Goal: Information Seeking & Learning: Check status

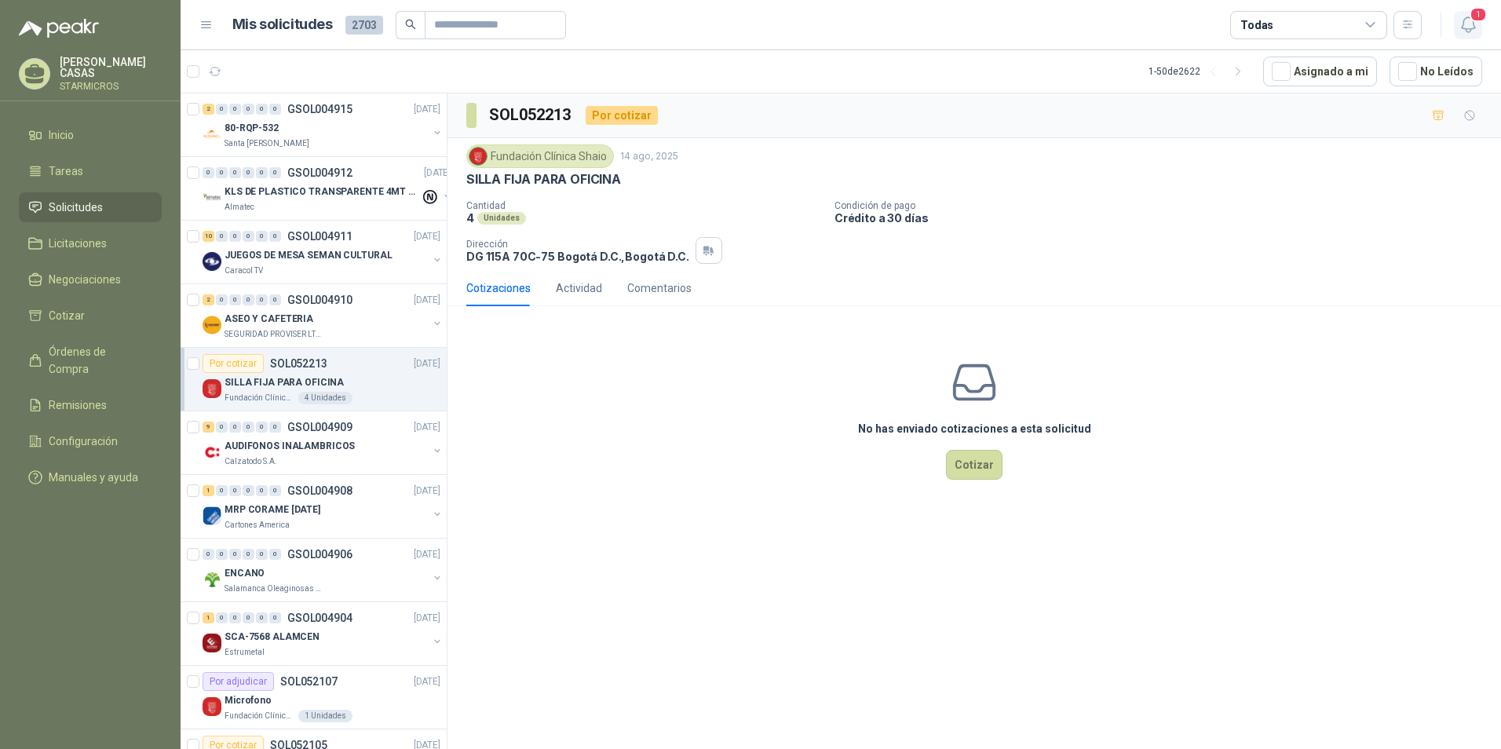
click at [1461, 30] on icon "button" at bounding box center [1469, 25] width 20 height 20
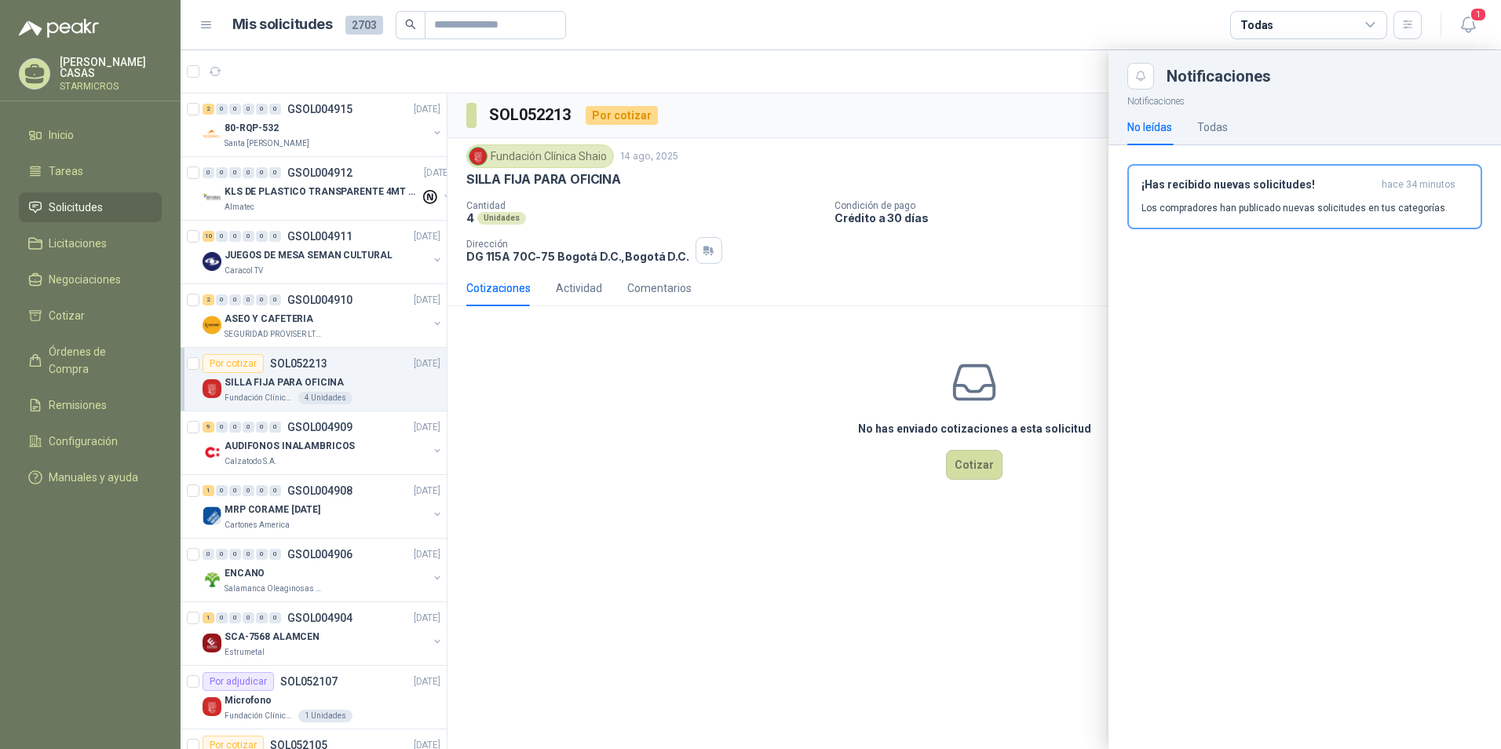
click at [1250, 214] on button "¡Has recibido nuevas solicitudes! hace 34 minutos Los compradores han publicado…" at bounding box center [1305, 196] width 355 height 65
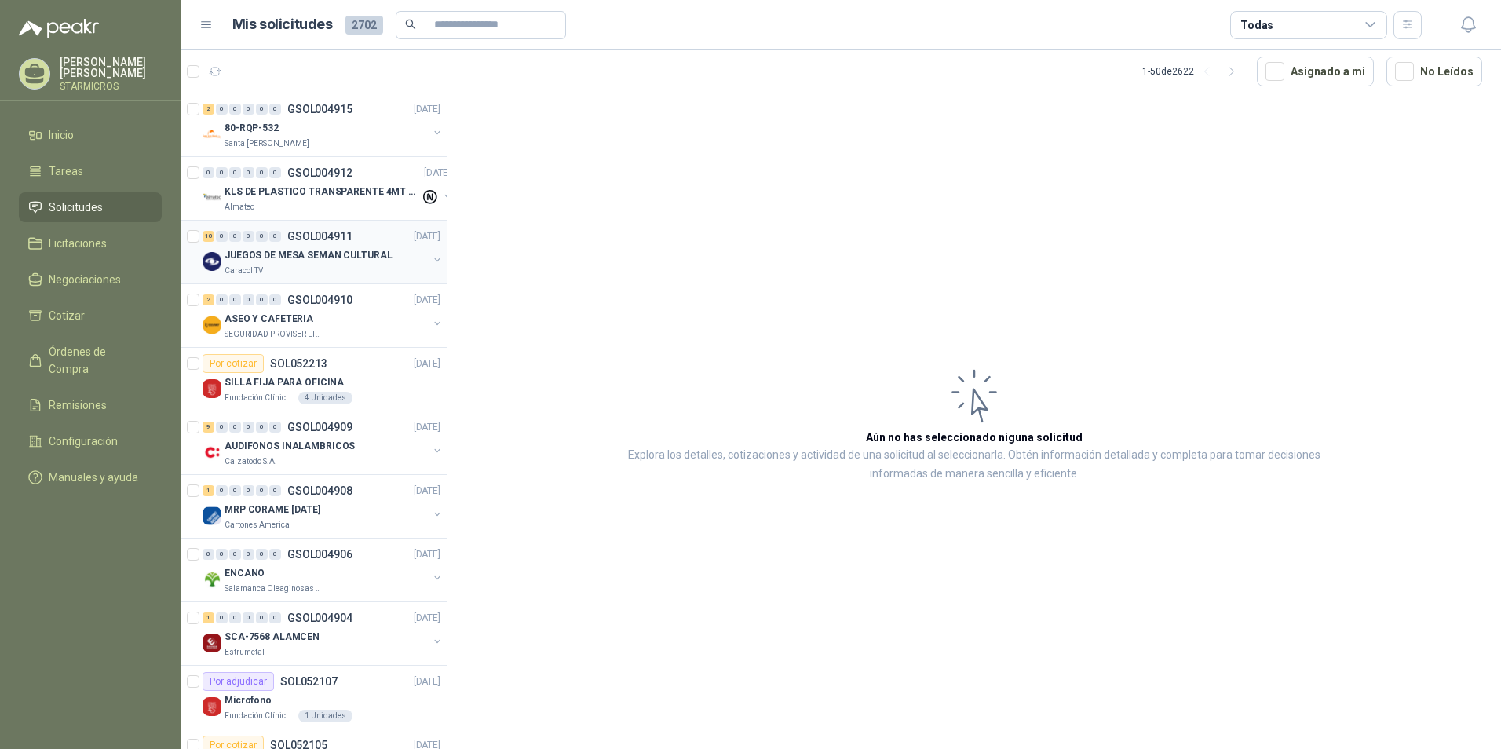
click at [294, 238] on p "GSOL004911" at bounding box center [319, 236] width 65 height 11
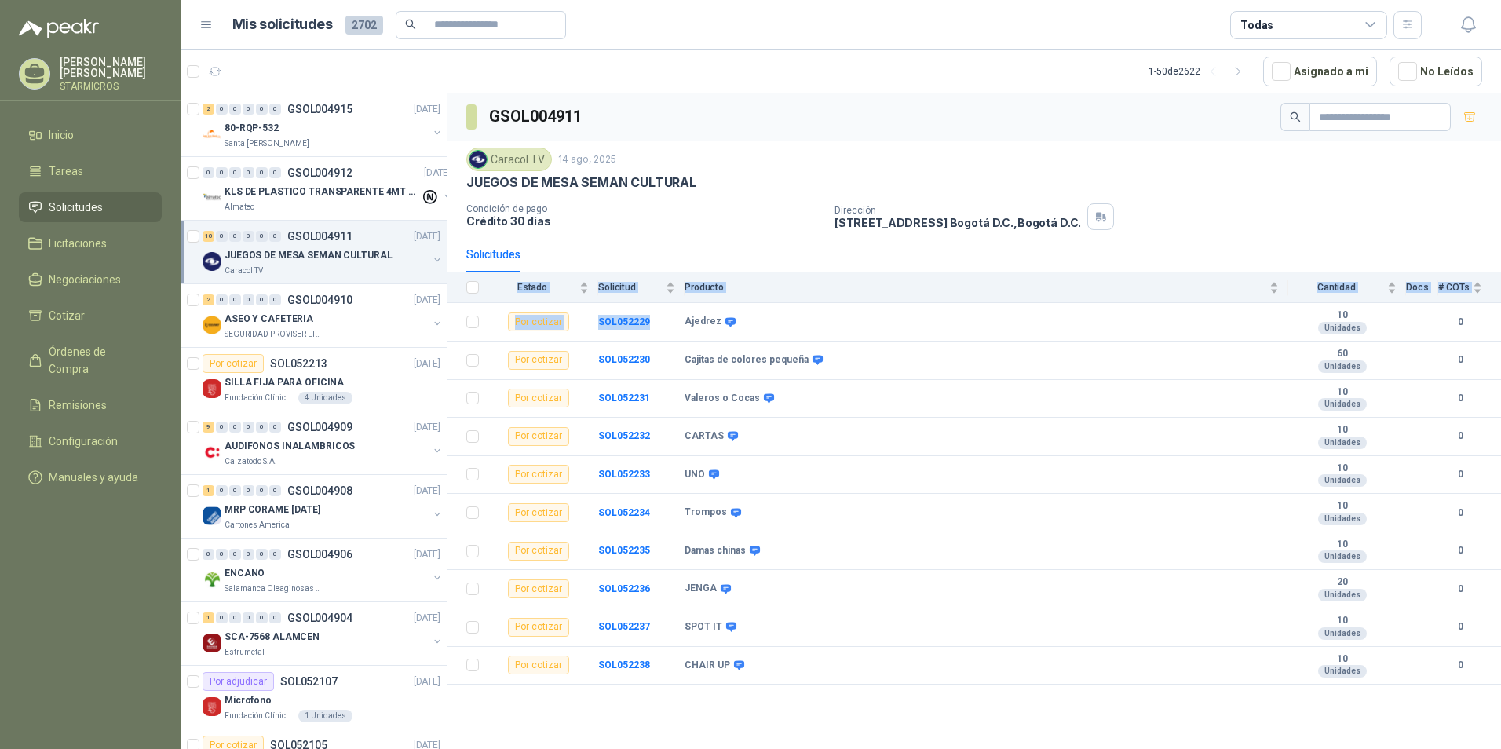
drag, startPoint x: 674, startPoint y: 320, endPoint x: 1361, endPoint y: 685, distance: 778.4
click at [1361, 685] on div "GSOL004911 Caracol TV 14 ago, 2025 JUEGOS DE MESA SEMAN CULTURAL Condición de p…" at bounding box center [975, 423] width 1054 height 661
copy table "Estado Solicitud Producto Cantidad Docs # COTs Por cotizar SOL052229"
drag, startPoint x: 741, startPoint y: 312, endPoint x: 710, endPoint y: 324, distance: 33.5
click at [741, 314] on td "Ajedrez" at bounding box center [987, 322] width 604 height 38
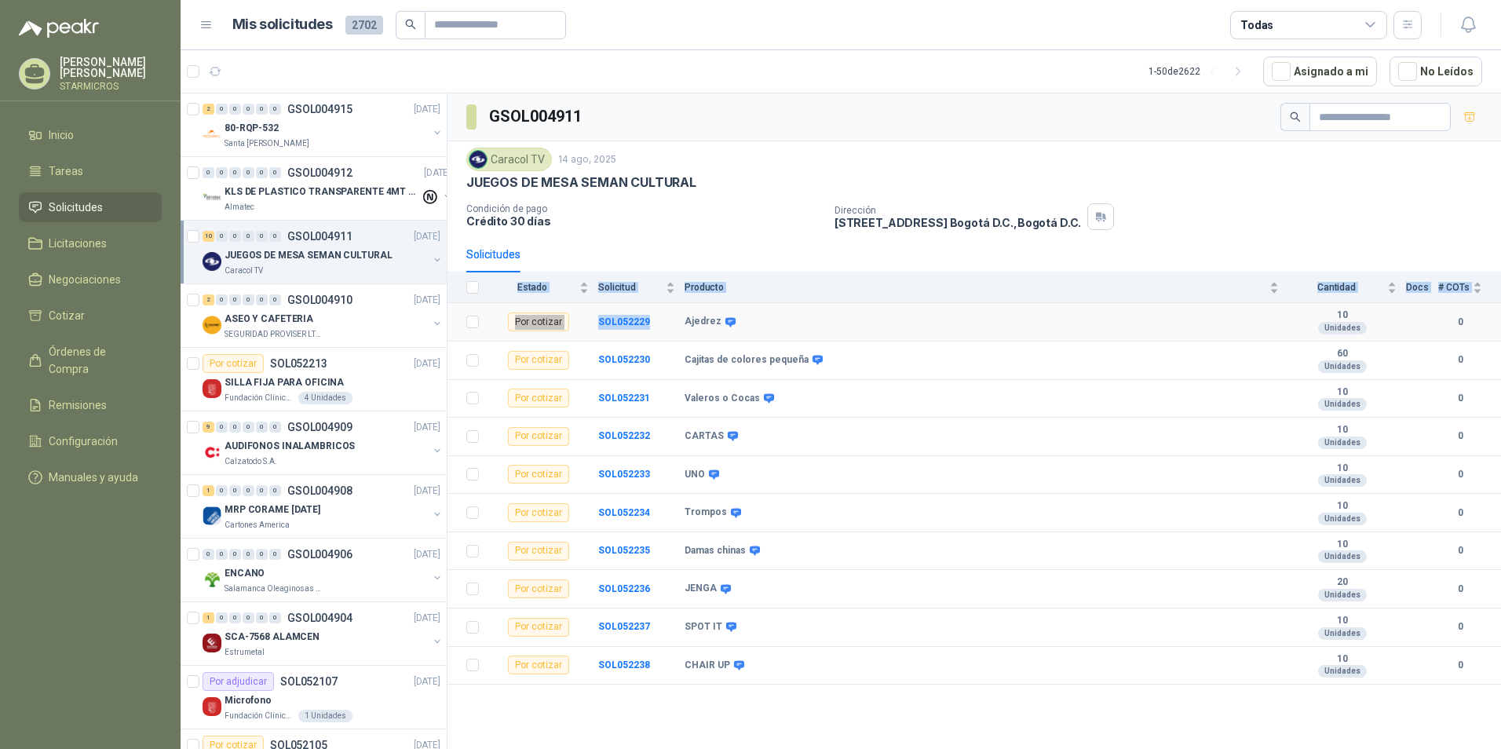
click at [687, 326] on b "Ajedrez" at bounding box center [703, 322] width 37 height 13
click at [793, 327] on div "Ajedrez" at bounding box center [982, 322] width 594 height 13
drag, startPoint x: 682, startPoint y: 318, endPoint x: 1358, endPoint y: 336, distance: 677.1
click at [1358, 336] on tr "Por cotizar SOL052229 Ajedrez 10 Unidades 0" at bounding box center [975, 322] width 1054 height 38
copy tr "Ajedrez 10 Unidades"
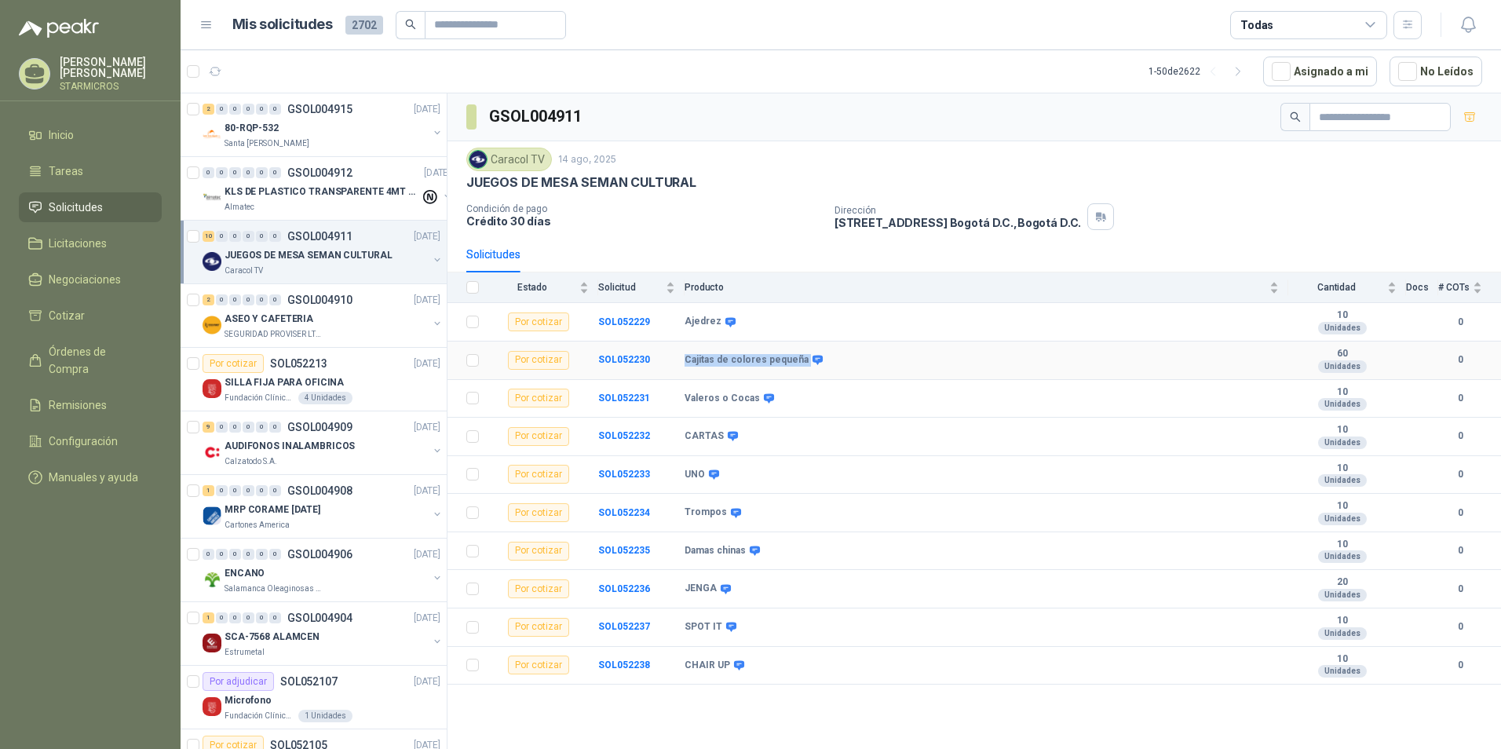
drag, startPoint x: 682, startPoint y: 361, endPoint x: 886, endPoint y: 371, distance: 204.4
click at [886, 371] on tr "Por cotizar SOL052230 Cajitas de colores pequeña 60 Unidades 0" at bounding box center [975, 361] width 1054 height 38
drag, startPoint x: 685, startPoint y: 399, endPoint x: 1364, endPoint y: 409, distance: 678.5
click at [1364, 409] on tr "Por cotizar SOL052231 Valeros o Cocas 10 Unidades 0" at bounding box center [975, 399] width 1054 height 38
copy tr "Valeros o Cocas 10 Unidades"
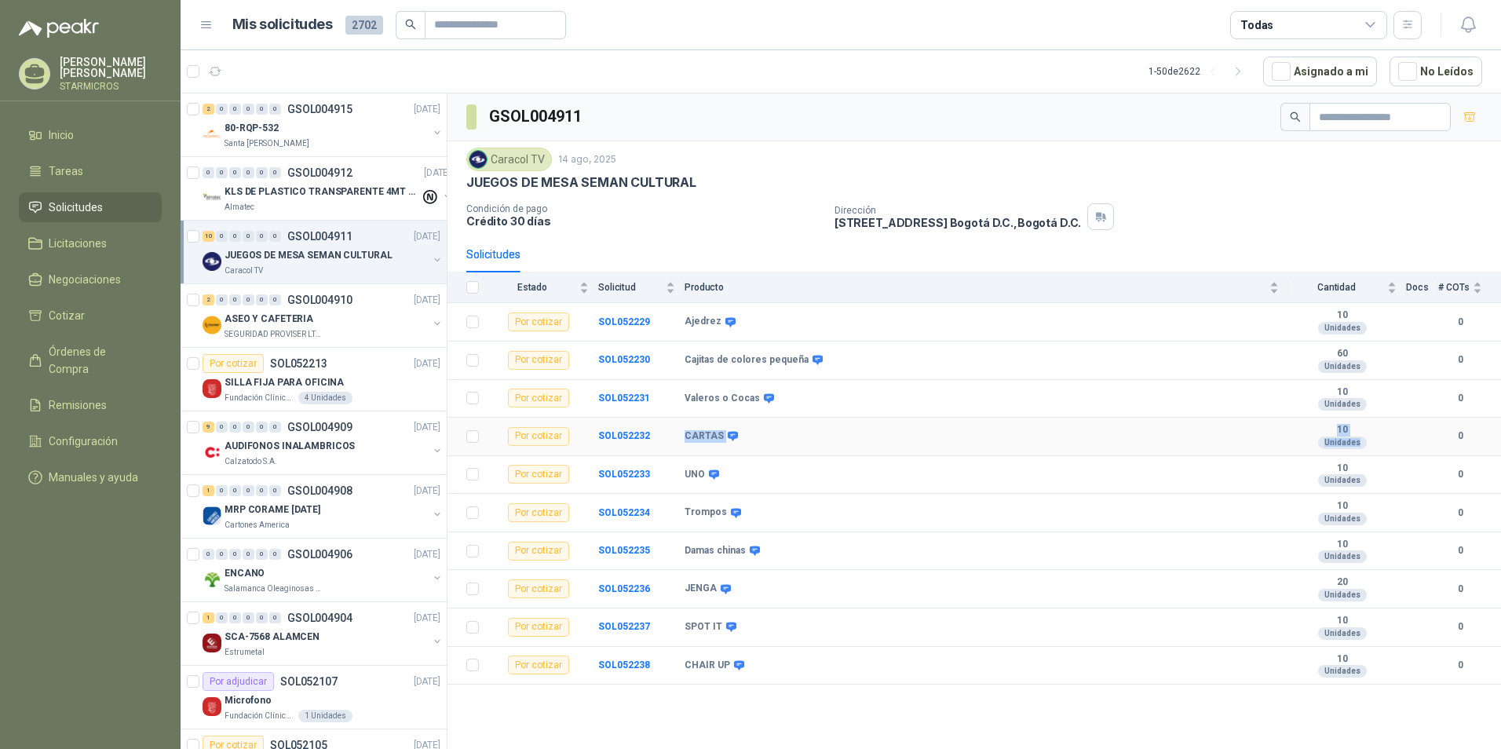
drag, startPoint x: 682, startPoint y: 437, endPoint x: 1361, endPoint y: 443, distance: 678.4
click at [1361, 443] on tr "Por cotizar SOL052232 CARTAS 10 Unidades 0" at bounding box center [975, 437] width 1054 height 38
copy tr "CARTAS 10 Unidades"
drag, startPoint x: 684, startPoint y: 470, endPoint x: 1370, endPoint y: 481, distance: 686.4
click at [1370, 481] on tr "Por cotizar SOL052233 UNO 10 Unidades 0" at bounding box center [975, 475] width 1054 height 38
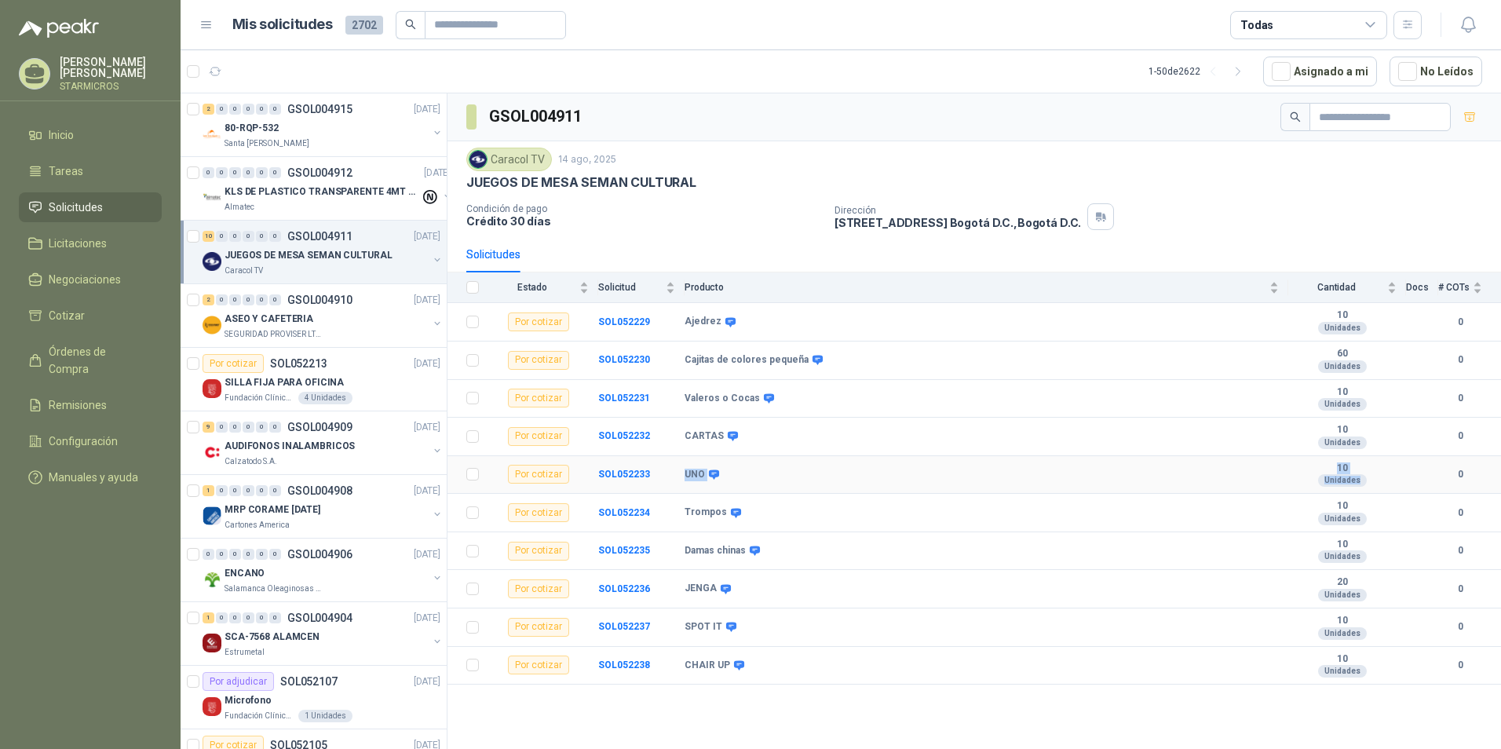
copy tr "UNO 10 Unidades"
drag, startPoint x: 685, startPoint y: 511, endPoint x: 1364, endPoint y: 521, distance: 679.3
click at [1364, 521] on tr "Por cotizar SOL052234 Trompos 10 Unidades 0" at bounding box center [975, 513] width 1054 height 38
copy tr "Trompos 10 Unidades"
drag, startPoint x: 680, startPoint y: 547, endPoint x: 1363, endPoint y: 559, distance: 683.2
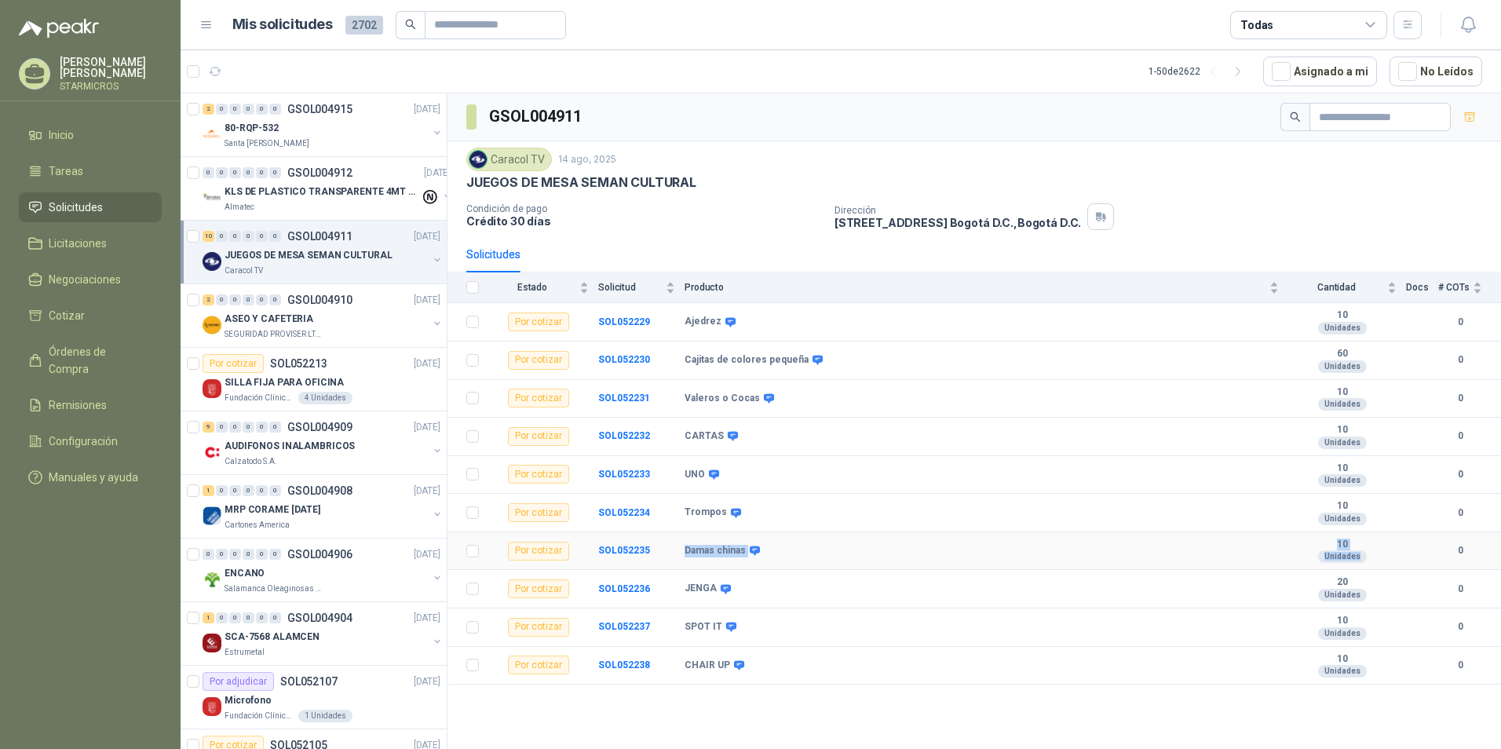
click at [1363, 559] on tr "Por cotizar SOL052235 Damas chinas 10 Unidades 0" at bounding box center [975, 551] width 1054 height 38
copy tr "Damas chinas 10 Unidades"
drag, startPoint x: 685, startPoint y: 587, endPoint x: 1365, endPoint y: 594, distance: 679.2
click at [1365, 594] on tr "Por cotizar SOL052236 JENGA 20 Unidades 0" at bounding box center [975, 589] width 1054 height 38
copy tr "JENGA 20 Unidades"
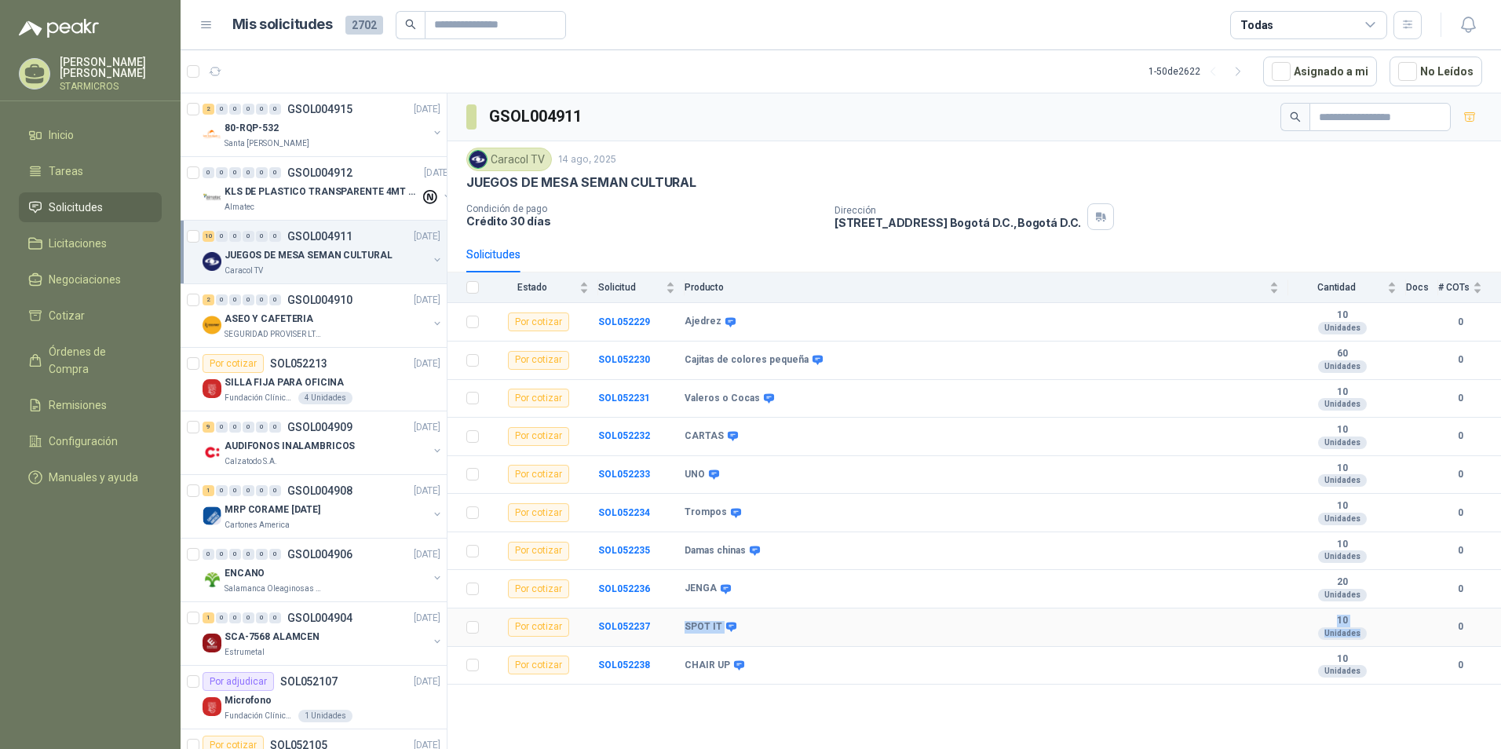
drag, startPoint x: 682, startPoint y: 625, endPoint x: 1369, endPoint y: 635, distance: 686.3
click at [1369, 635] on tr "Por cotizar SOL052237 SPOT IT 10 Unidades 0" at bounding box center [975, 628] width 1054 height 38
copy tr "SPOT IT 10 Unidades"
drag, startPoint x: 673, startPoint y: 667, endPoint x: 1366, endPoint y: 667, distance: 693.3
click at [1366, 667] on tr "Por cotizar SOL052238 CHAIR UP 10 Unidades 0" at bounding box center [975, 666] width 1054 height 38
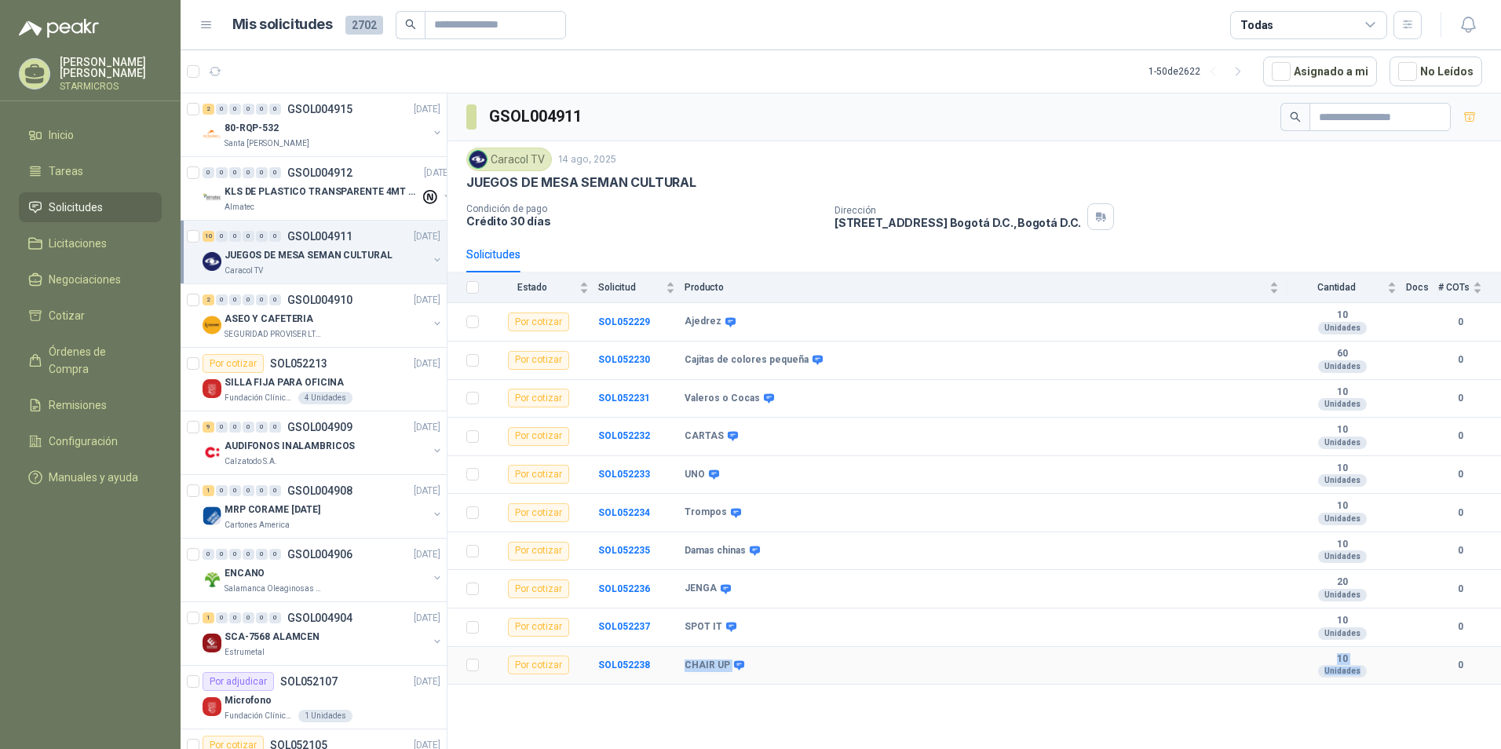
copy tr "CHAIR UP 10 Unidades"
click at [396, 207] on div "Almatec" at bounding box center [323, 207] width 196 height 13
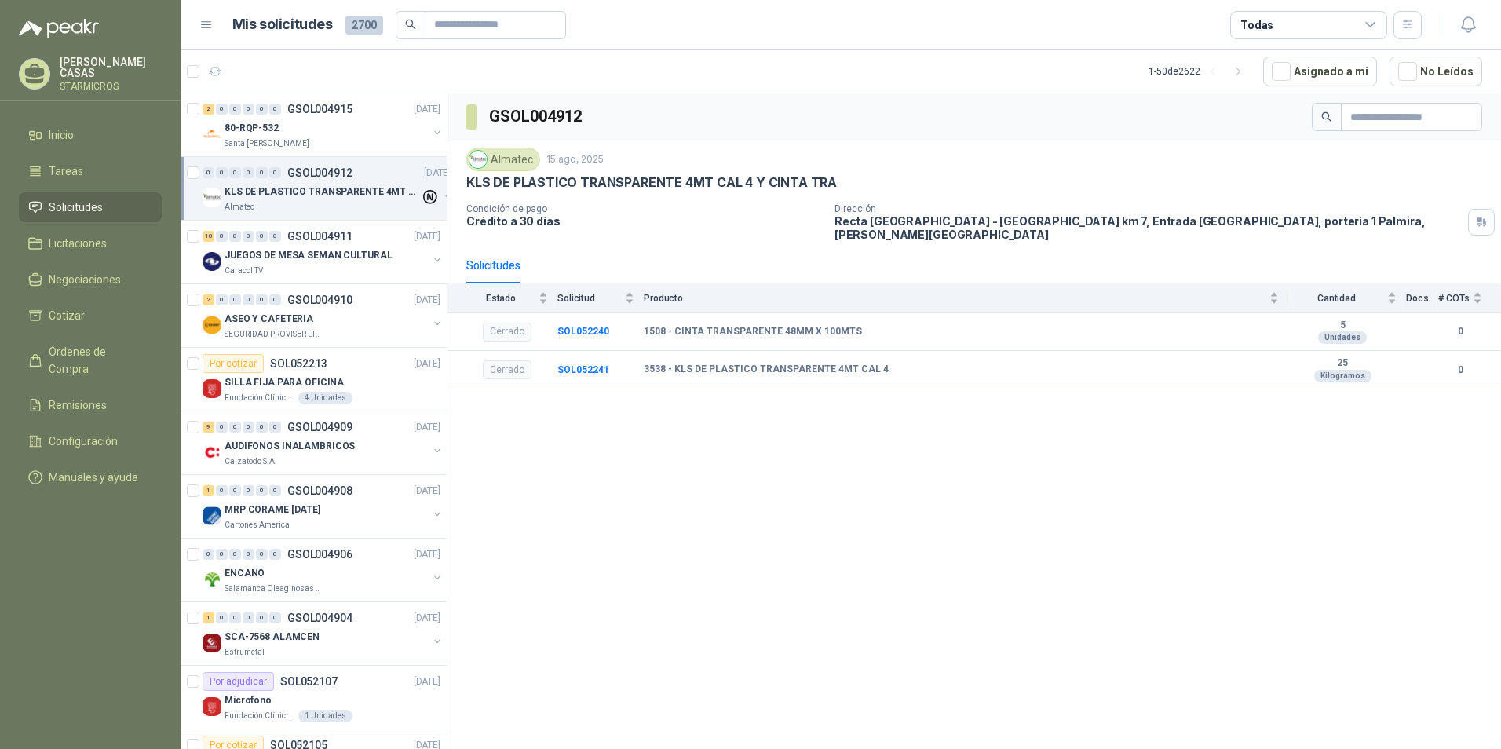
click at [607, 441] on div "GSOL004912 Almatec 15 ago, 2025 KLS DE PLASTICO TRANSPARENTE 4MT CAL 4 Y CINTA …" at bounding box center [975, 423] width 1054 height 661
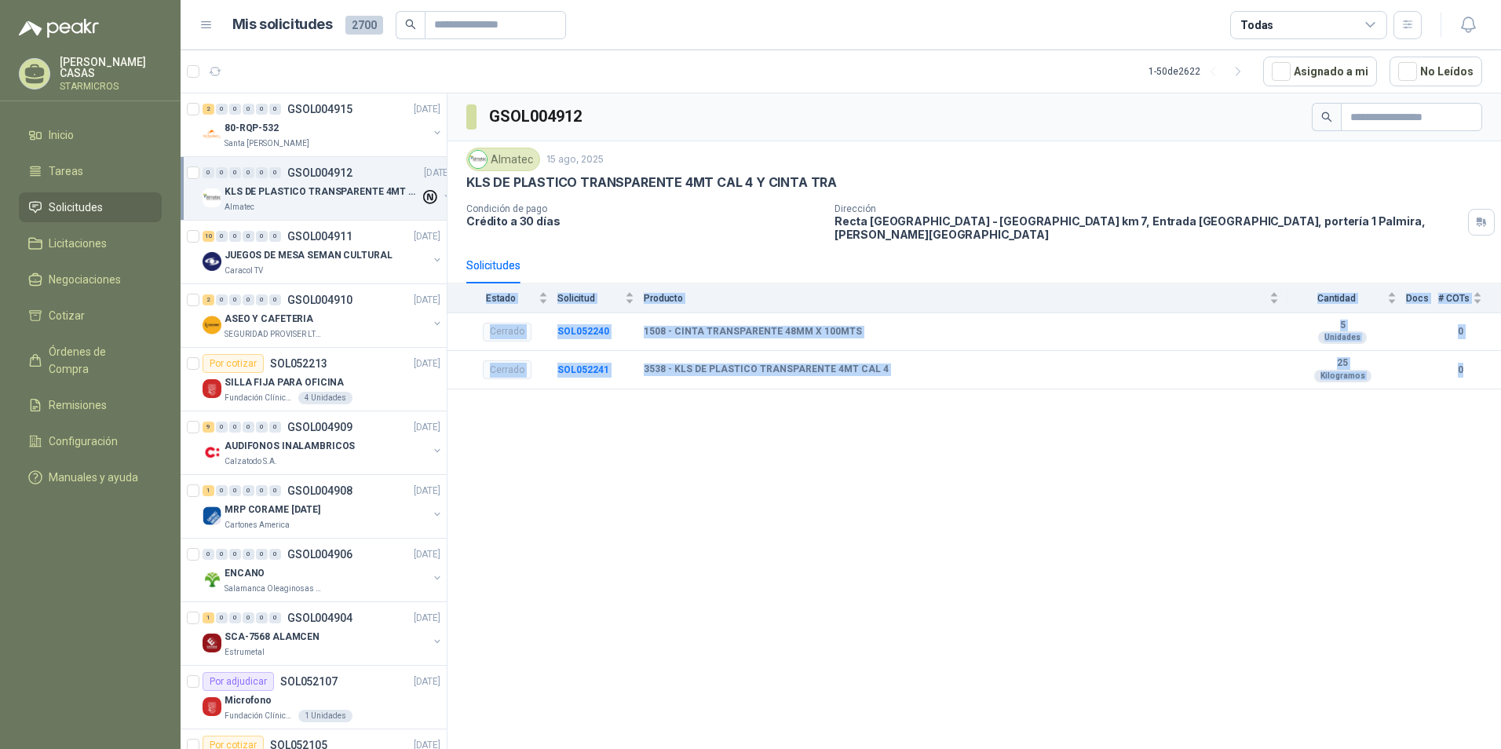
click at [607, 441] on div "GSOL004912 Almatec 15 ago, 2025 KLS DE PLASTICO TRANSPARENTE 4MT CAL 4 Y CINTA …" at bounding box center [975, 423] width 1054 height 661
click at [282, 258] on p "JUEGOS DE MESA SEMAN CULTURAL" at bounding box center [309, 255] width 168 height 15
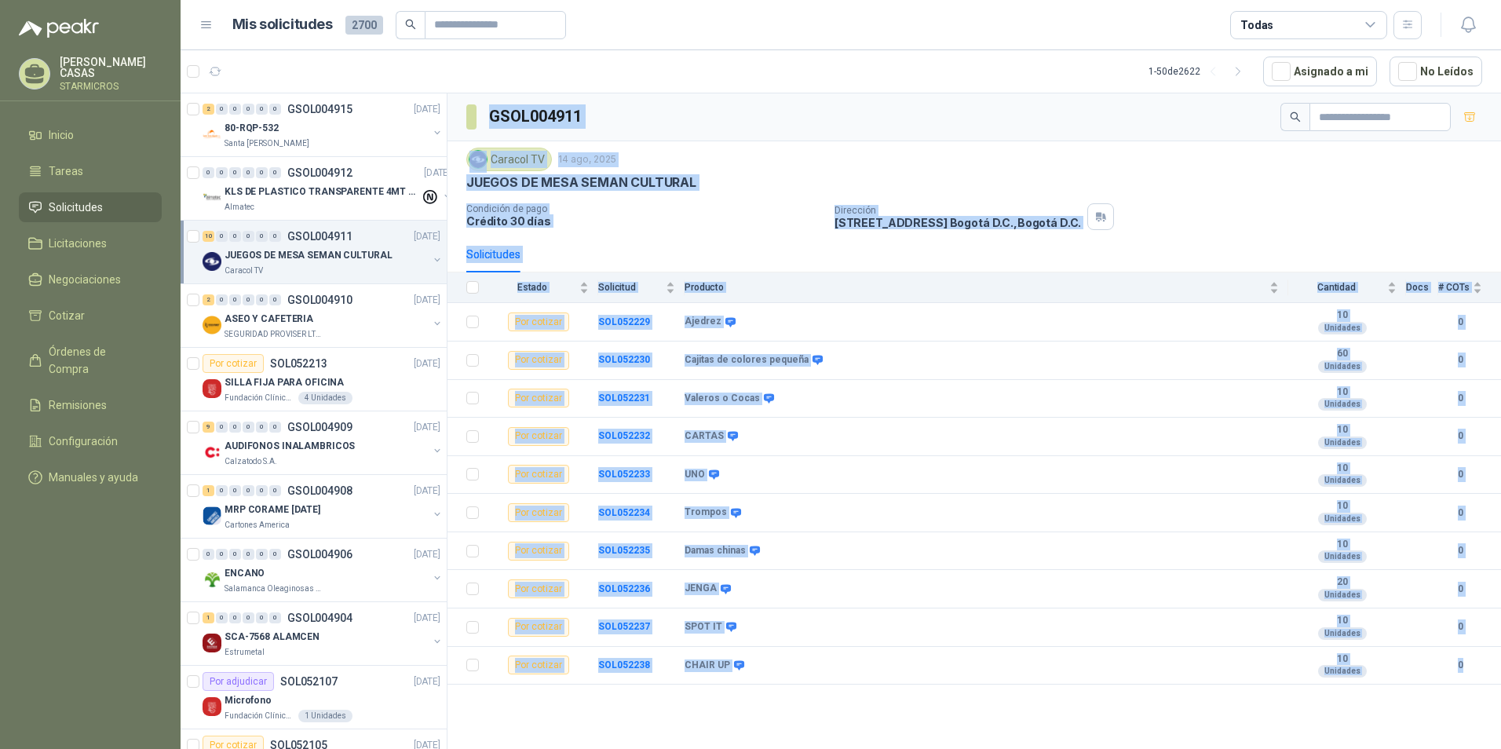
click at [788, 163] on div "Caracol TV 14 ago, 2025" at bounding box center [974, 160] width 1016 height 24
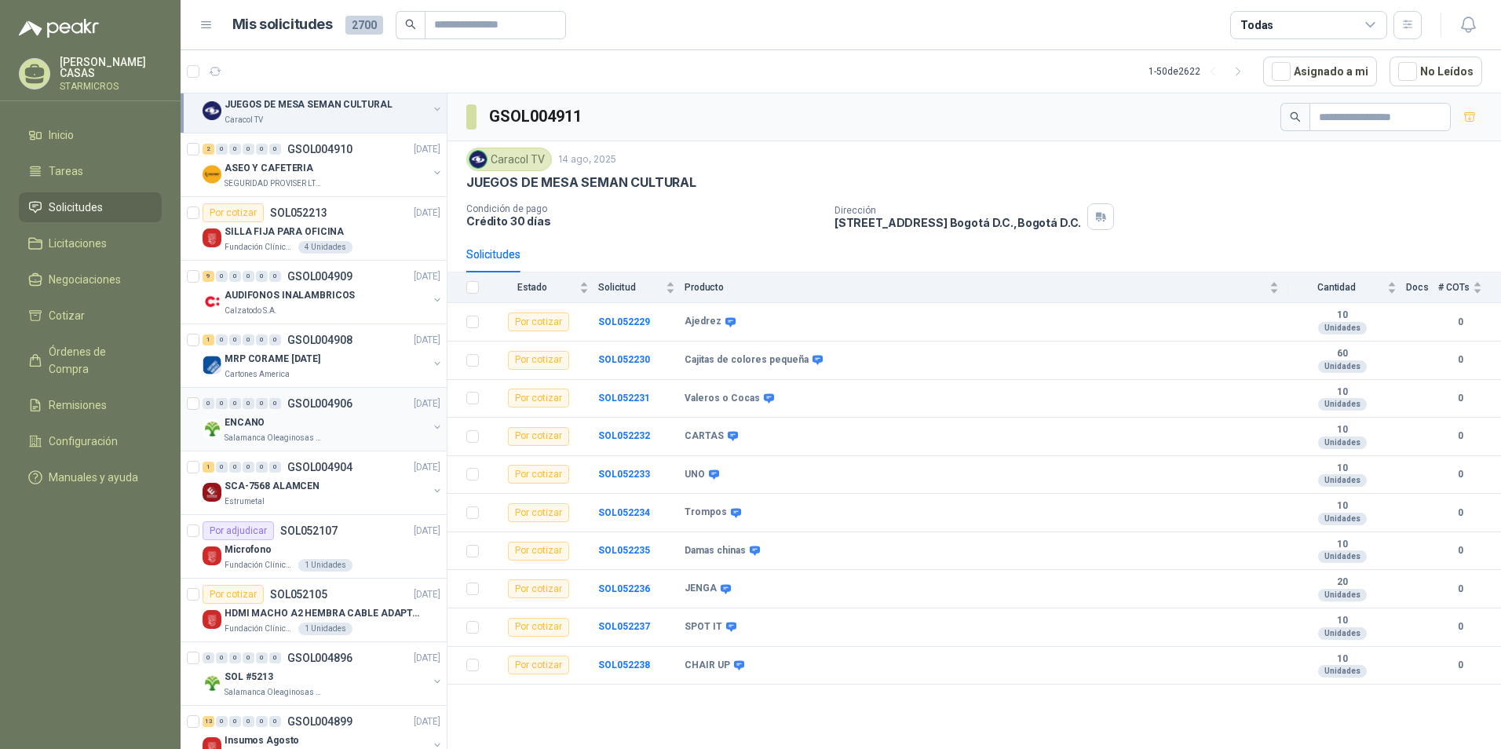
scroll to position [157, 0]
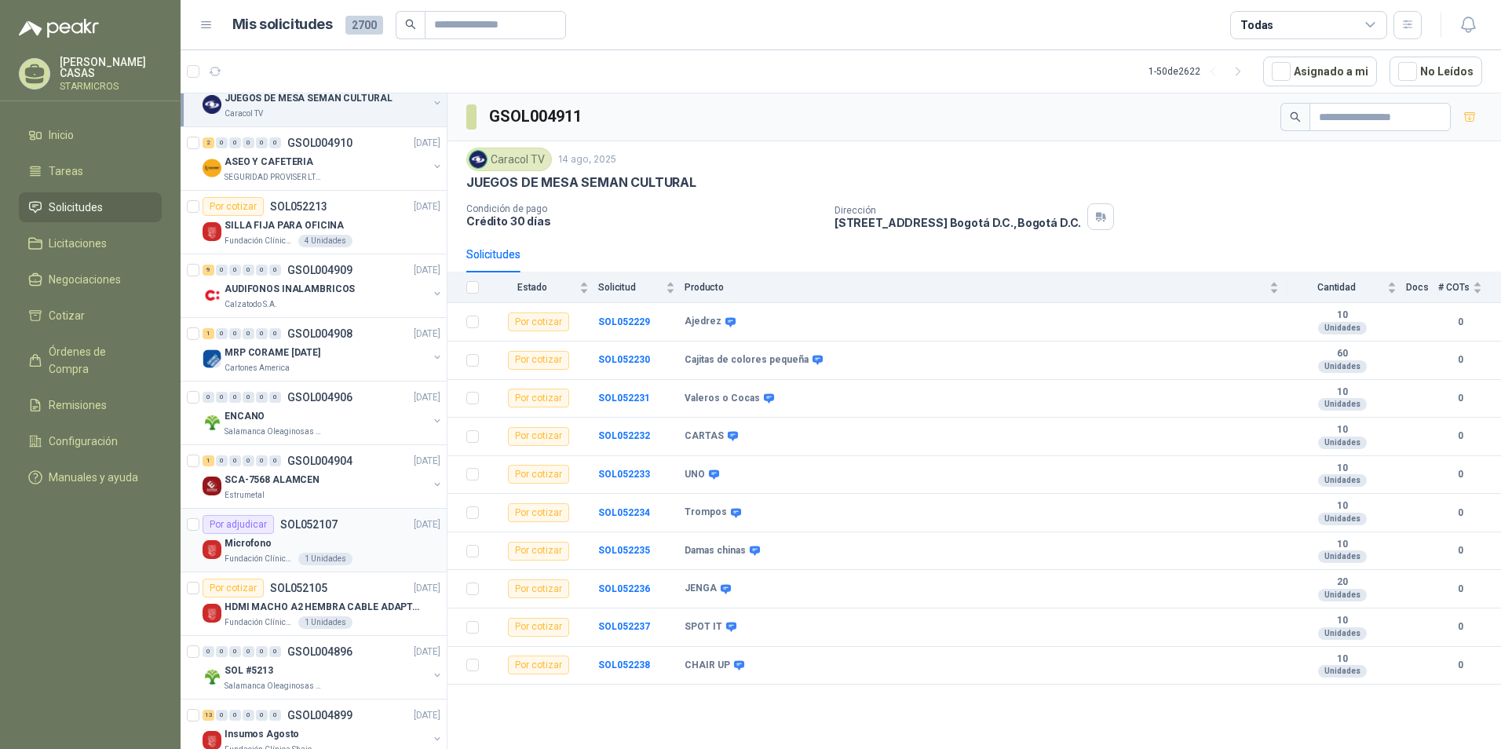
click at [350, 547] on div "Microfono" at bounding box center [333, 543] width 216 height 19
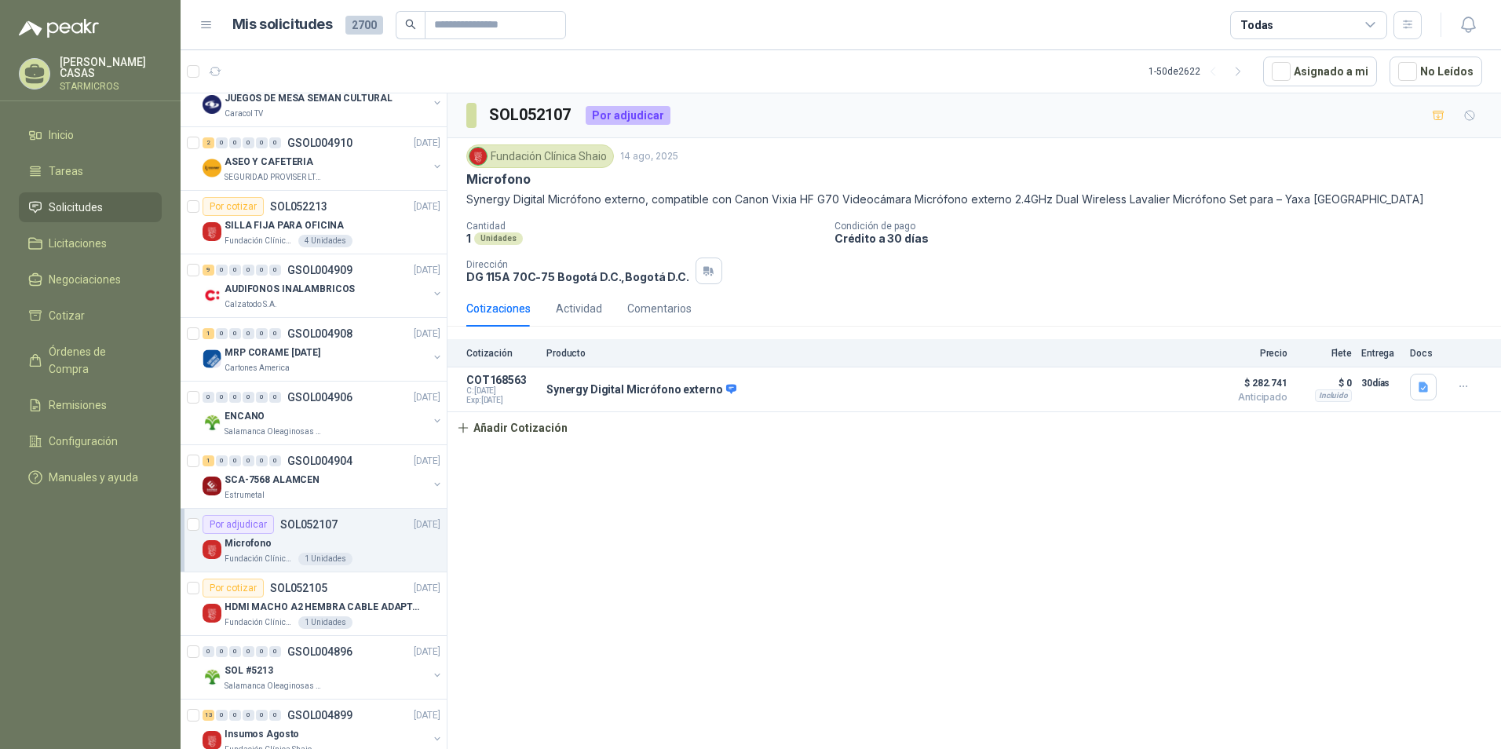
click at [666, 212] on div "Fundación Clínica Shaio 14 ago, 2025 Microfono Synergy Digital Micrófono extern…" at bounding box center [974, 214] width 1016 height 140
click at [658, 305] on div "Comentarios" at bounding box center [659, 308] width 64 height 17
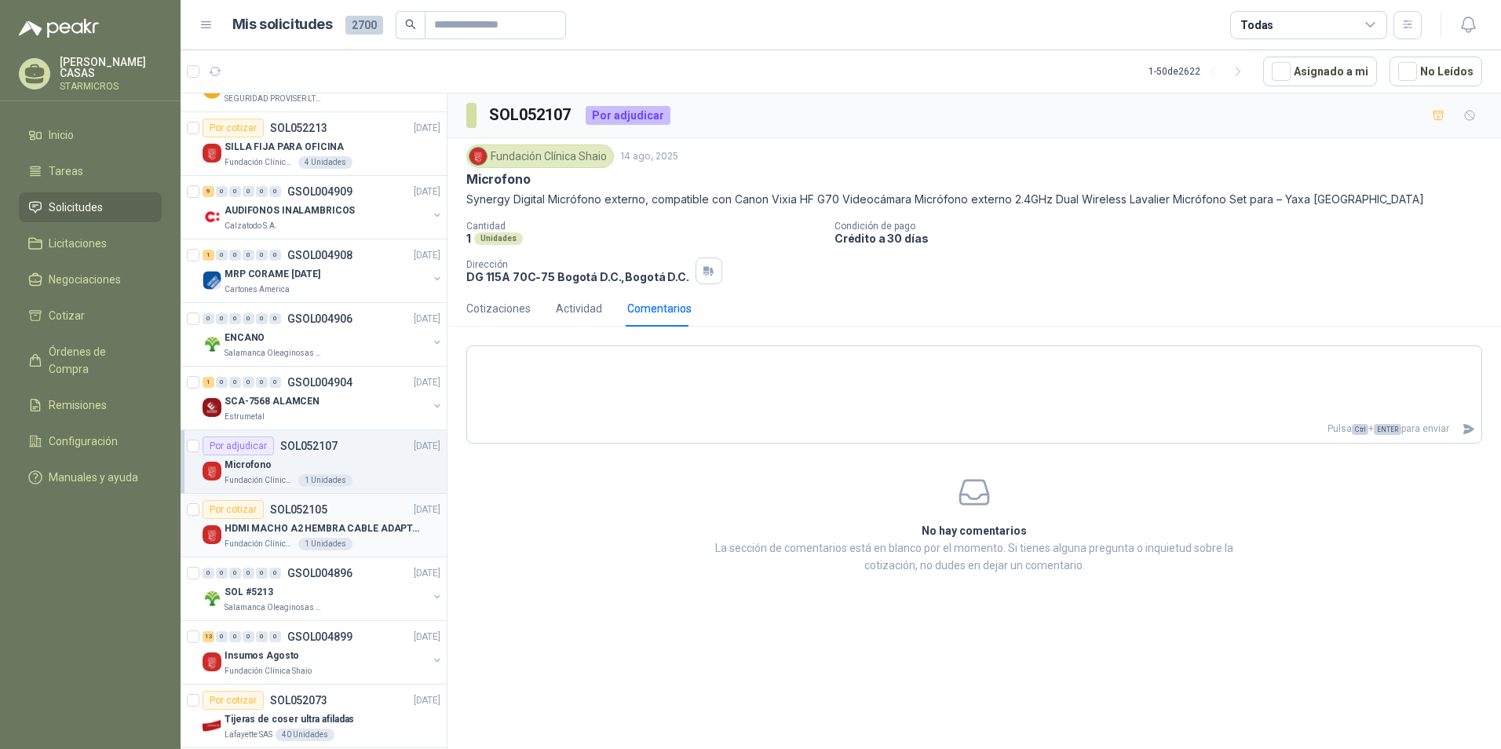
scroll to position [314, 0]
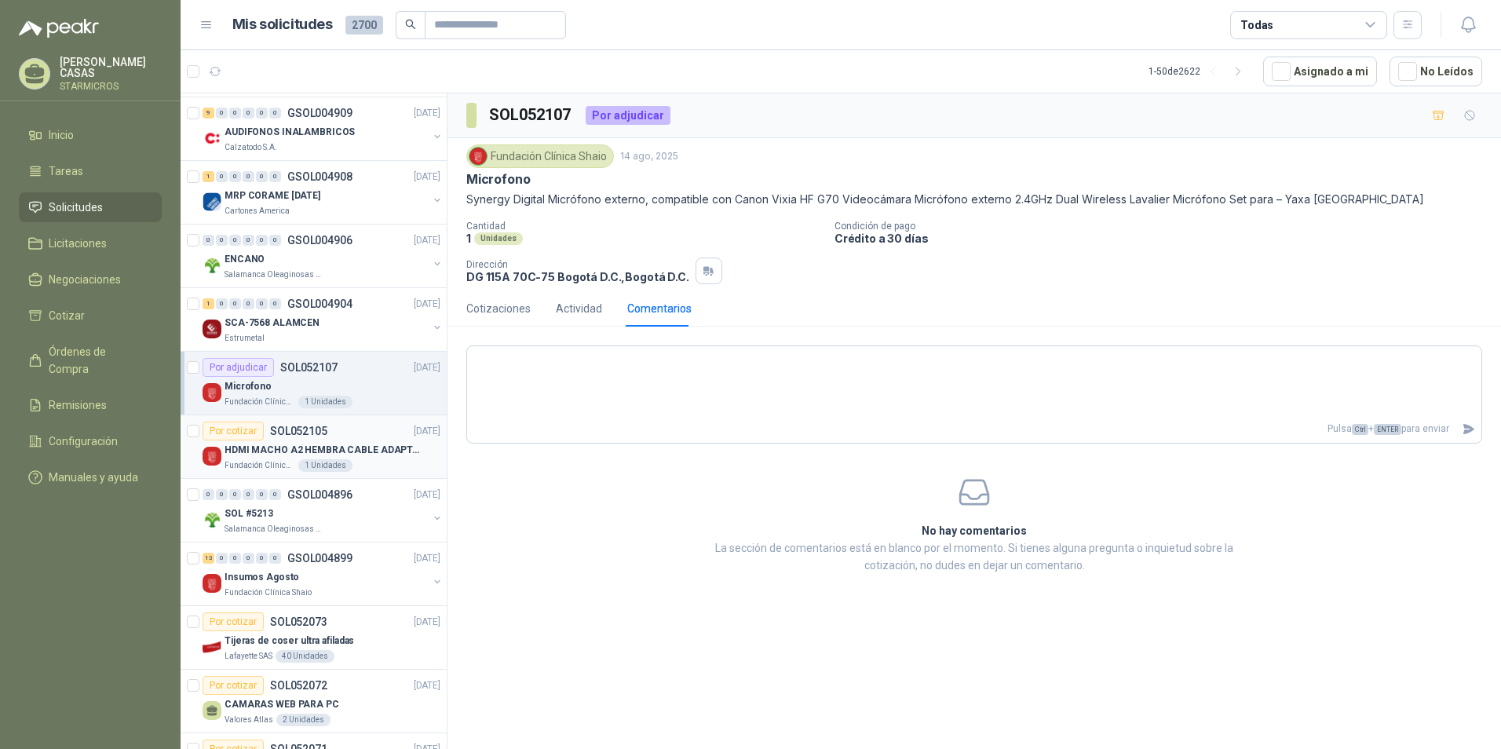
click at [338, 459] on div "HDMI MACHO A2 HEMBRA CABLE ADAPTADOR CONVERTIDOR FOR MONIT" at bounding box center [333, 450] width 216 height 19
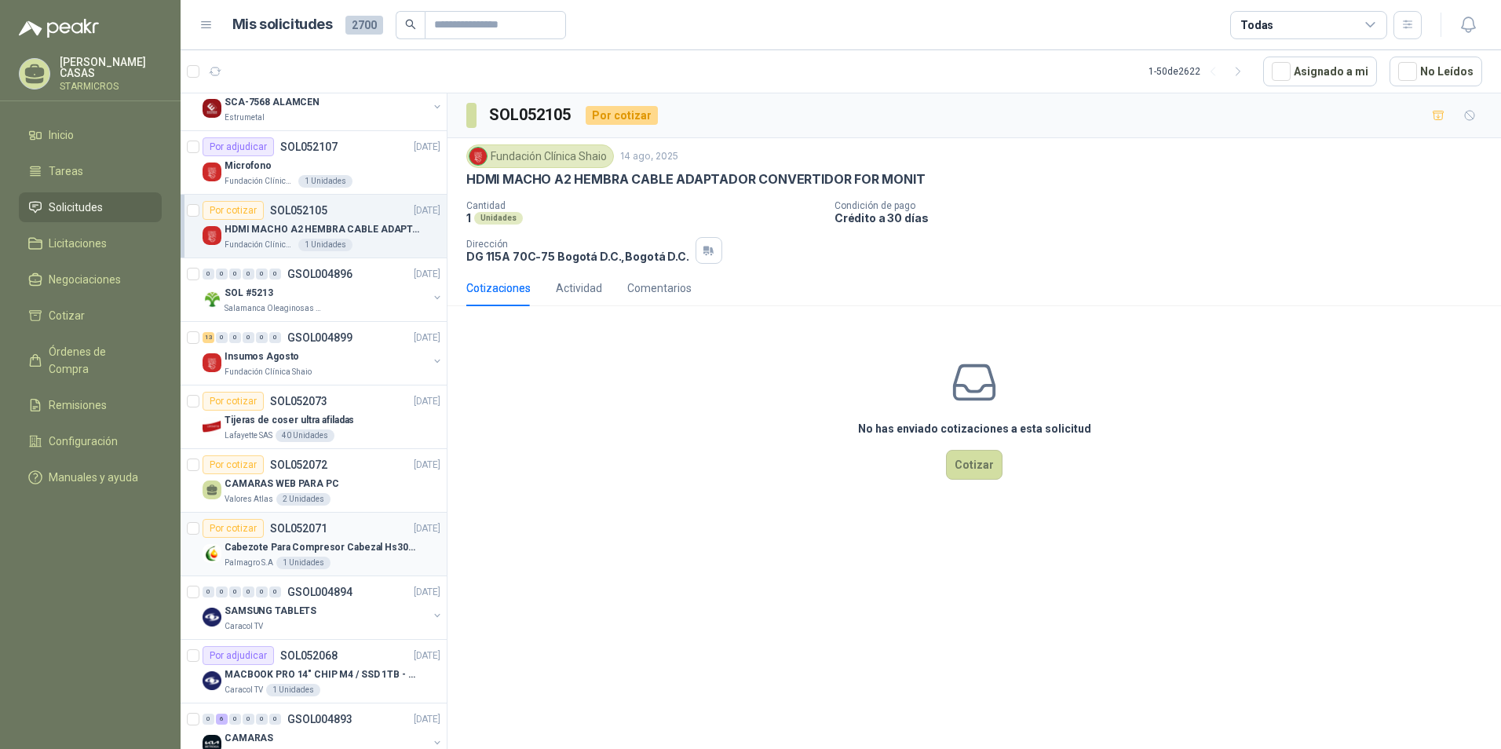
scroll to position [550, 0]
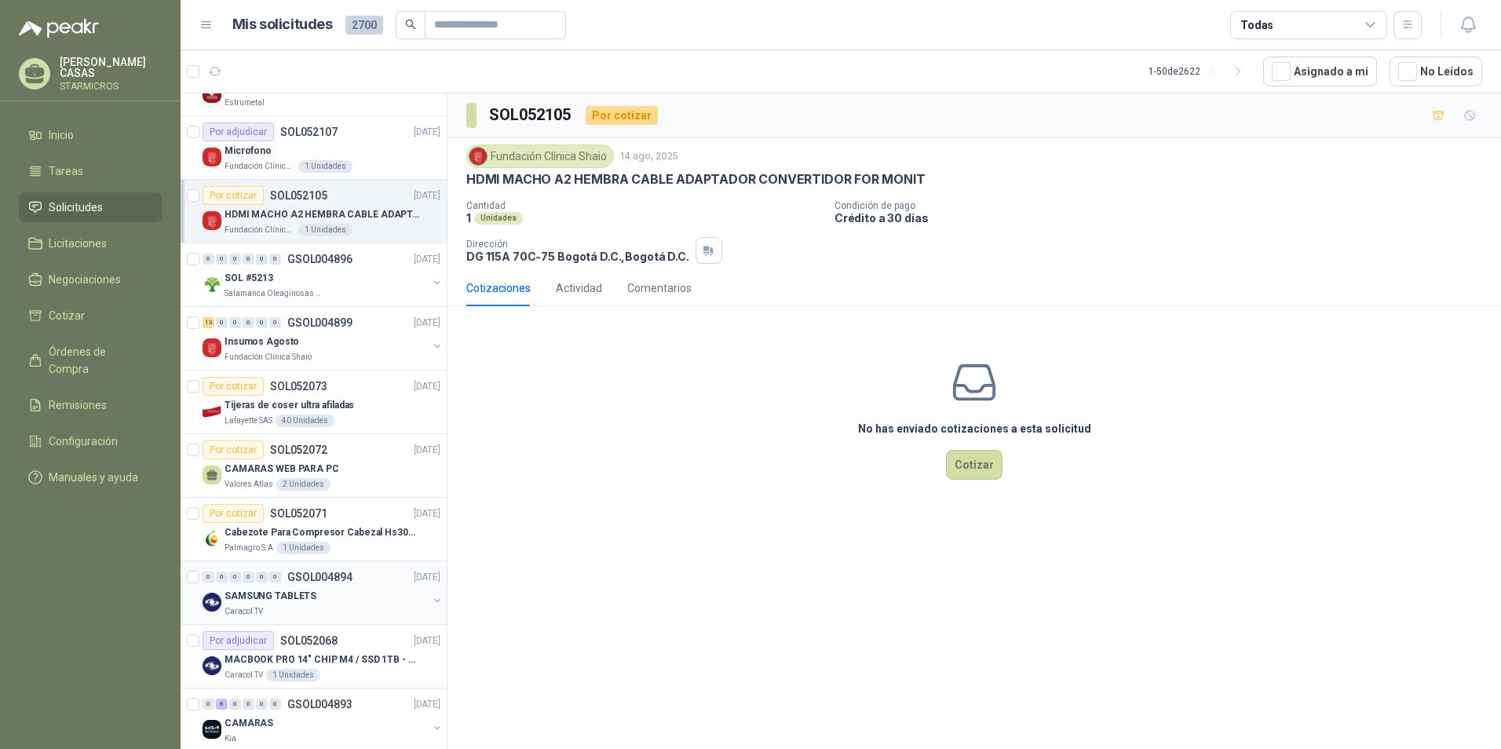
click at [280, 609] on div "Caracol TV" at bounding box center [326, 611] width 203 height 13
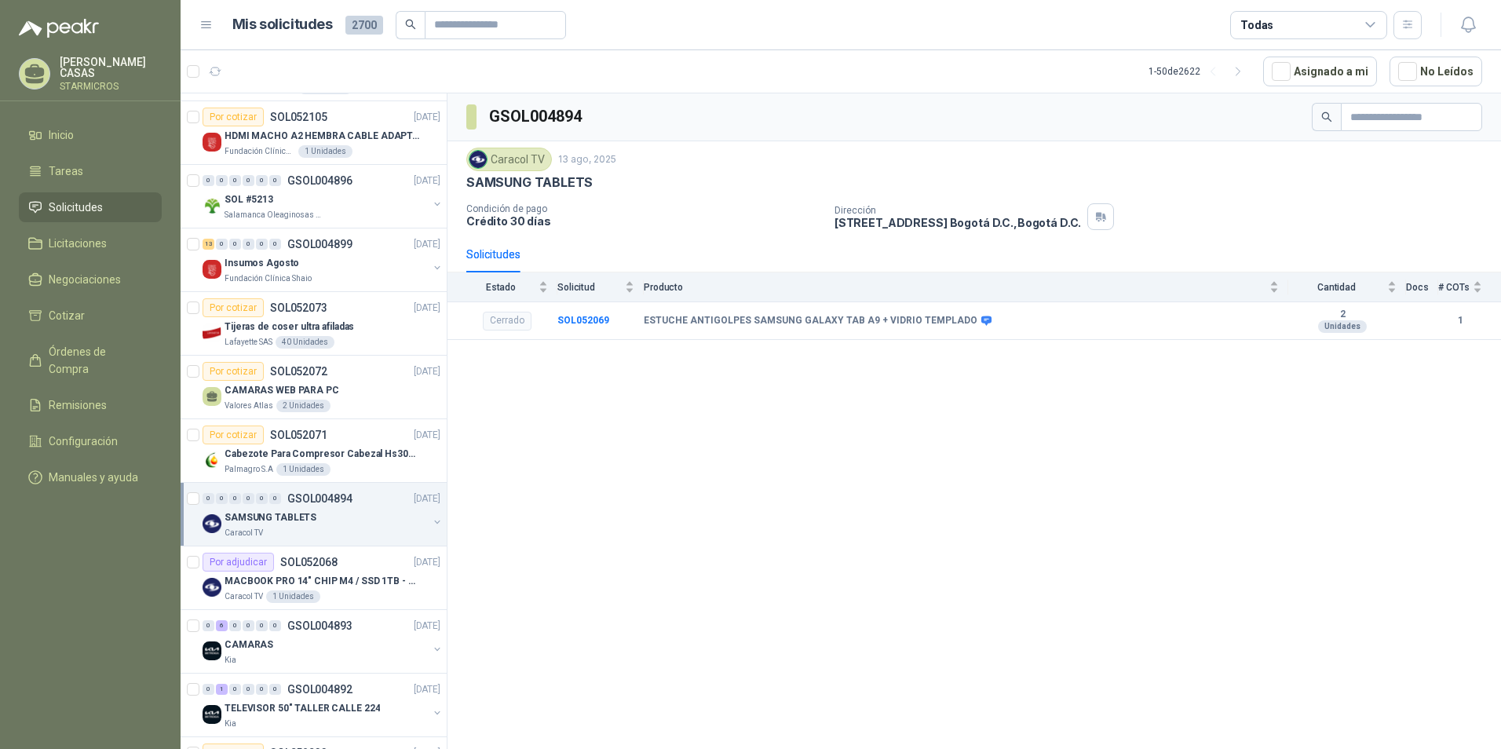
scroll to position [707, 0]
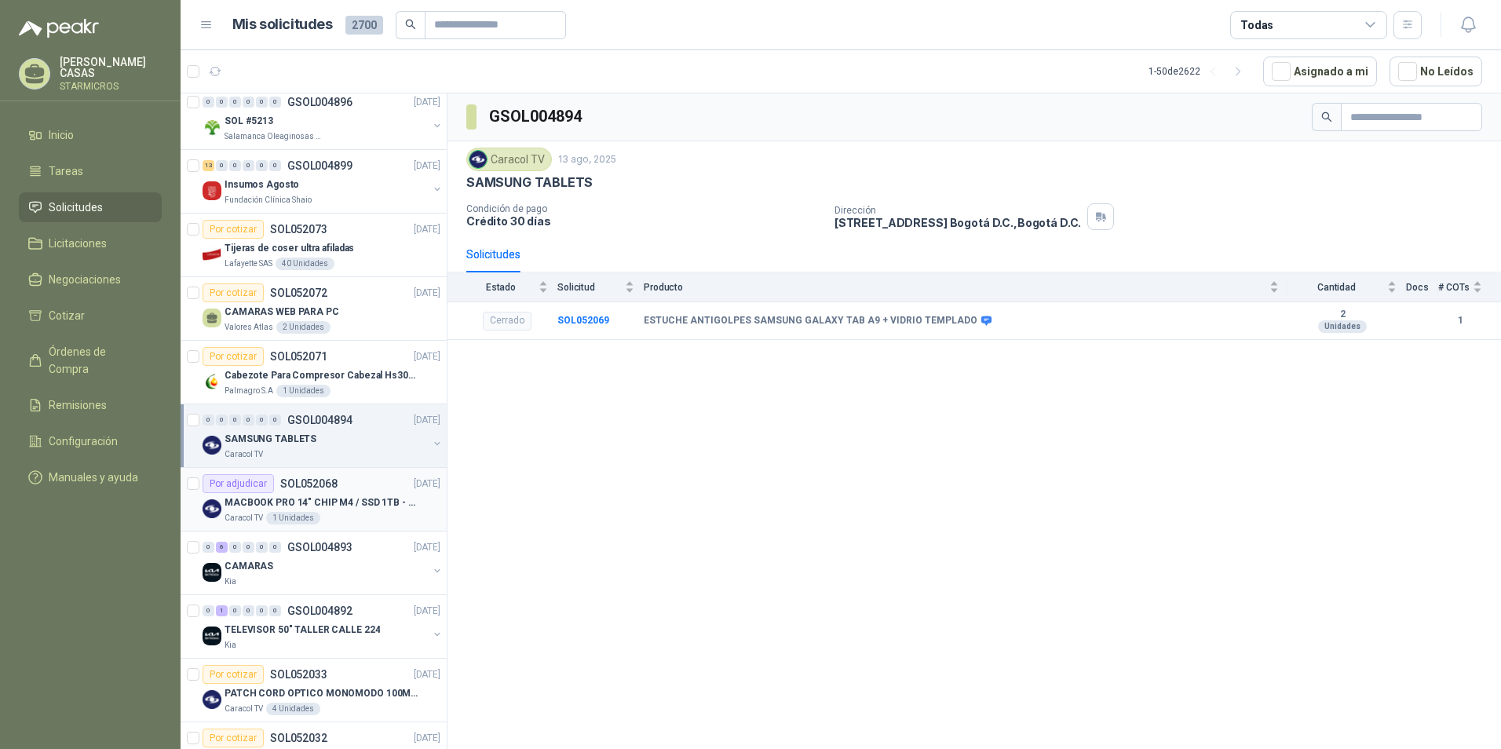
click at [324, 509] on p "MACBOOK PRO 14" CHIP M4 / SSD 1TB - 24 GB RAM" at bounding box center [323, 502] width 196 height 15
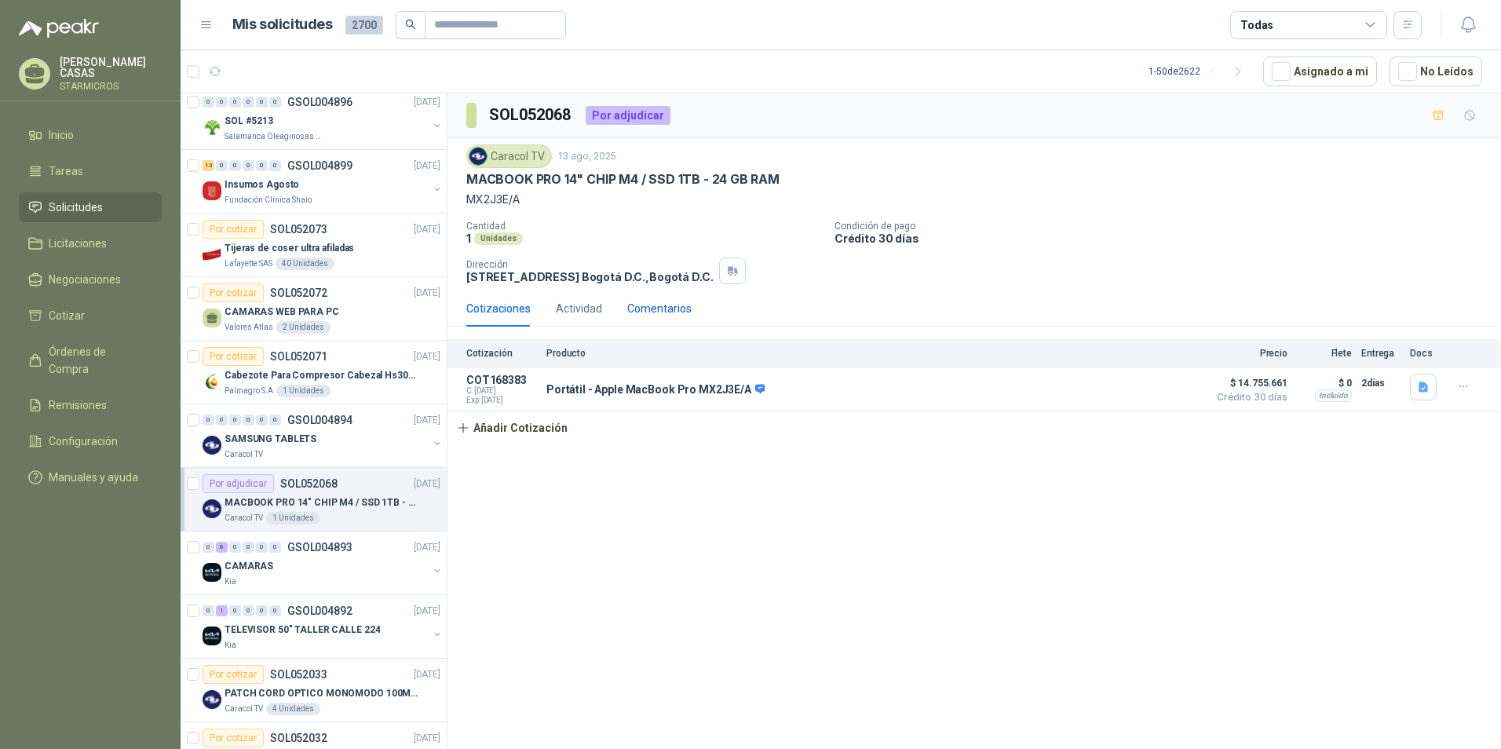
click at [660, 310] on div "Comentarios" at bounding box center [659, 308] width 64 height 17
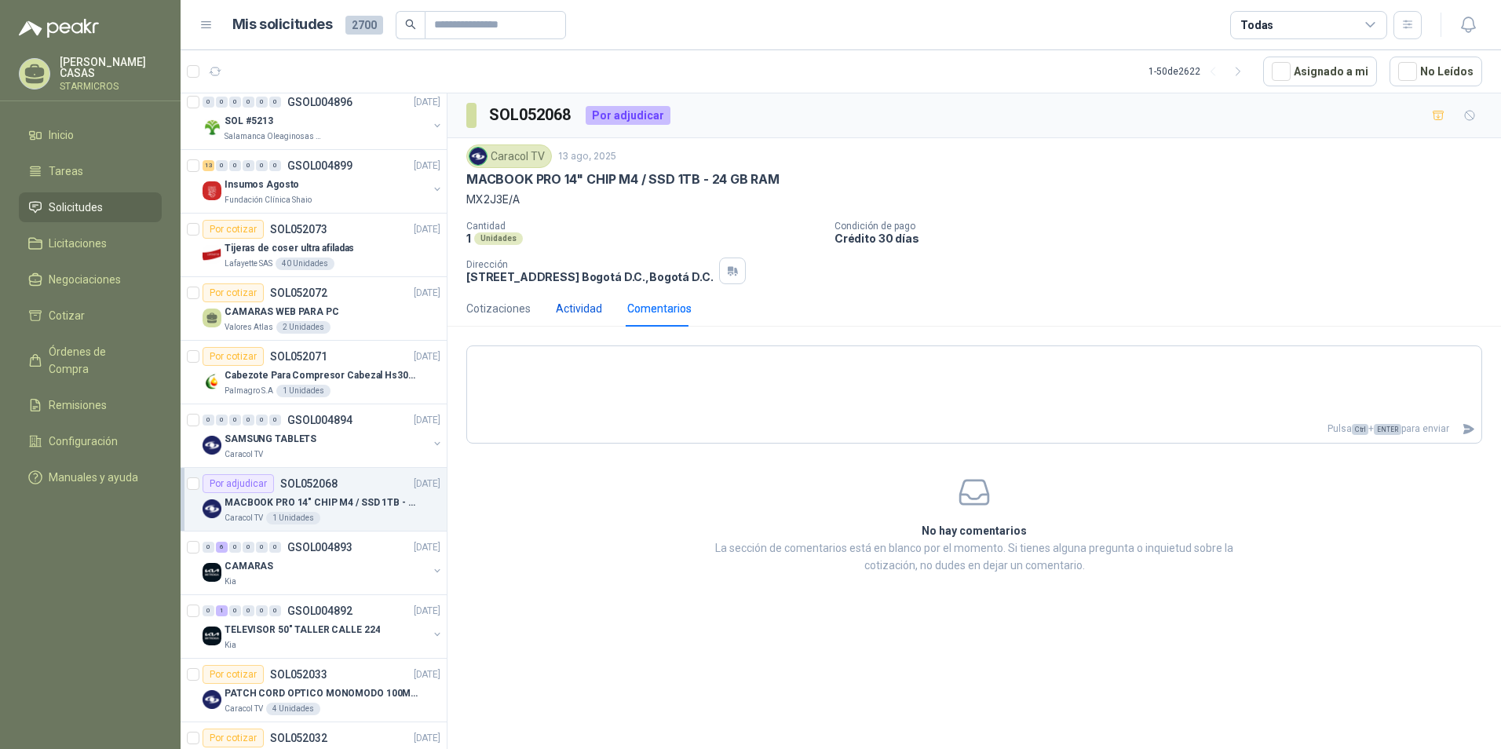
click at [595, 313] on div "Actividad" at bounding box center [579, 308] width 46 height 17
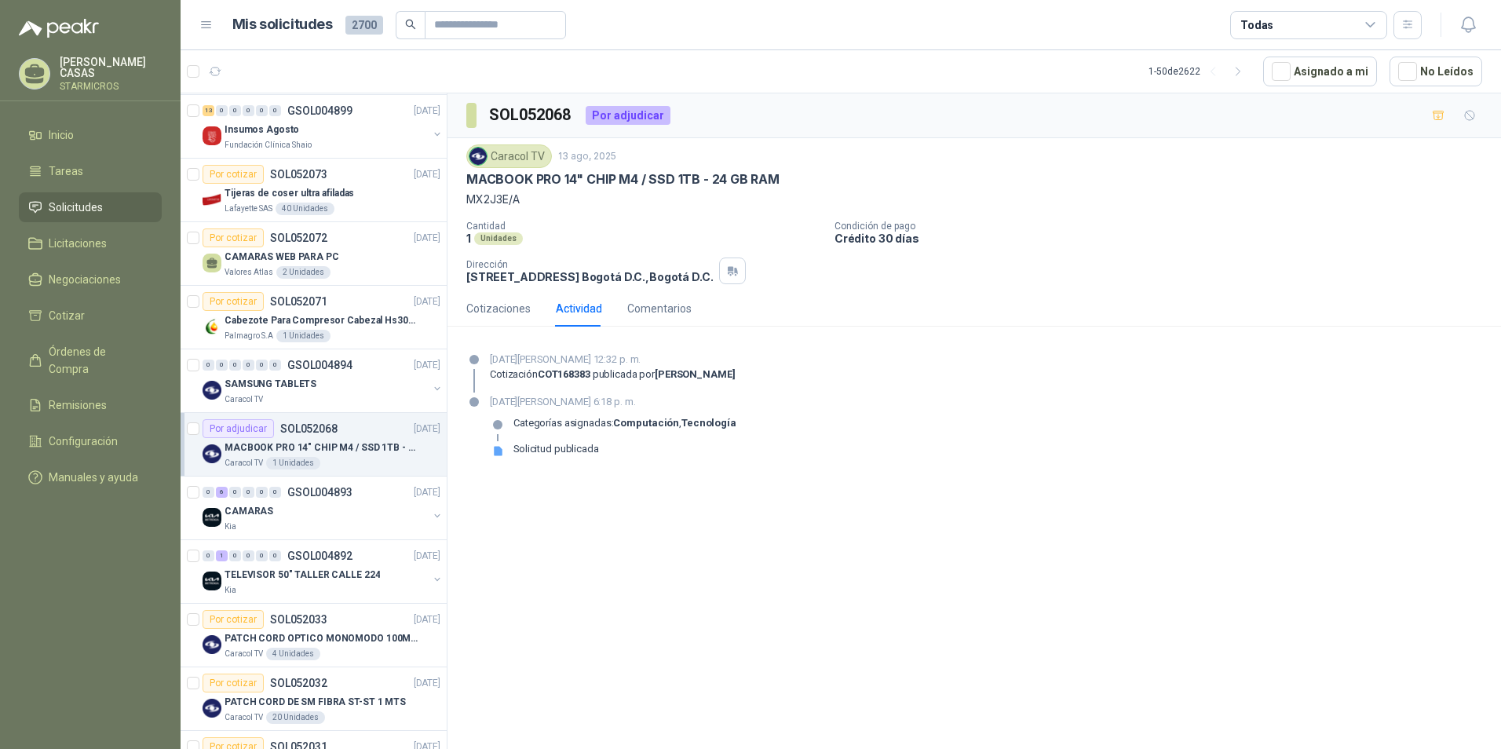
scroll to position [785, 0]
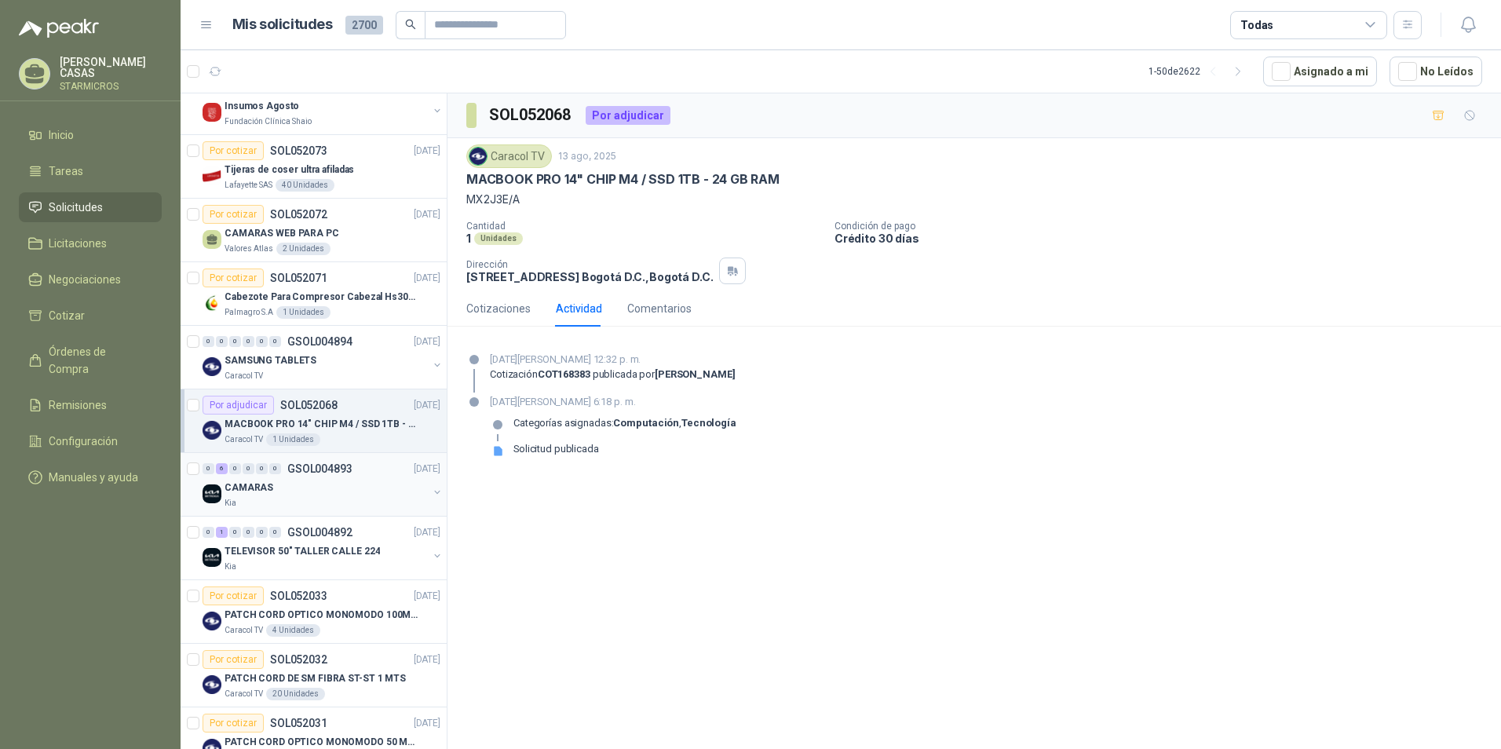
click at [347, 477] on link "0 6 0 0 0 0 GSOL004893 13/08/25 CAMARAS Kia" at bounding box center [323, 484] width 241 height 50
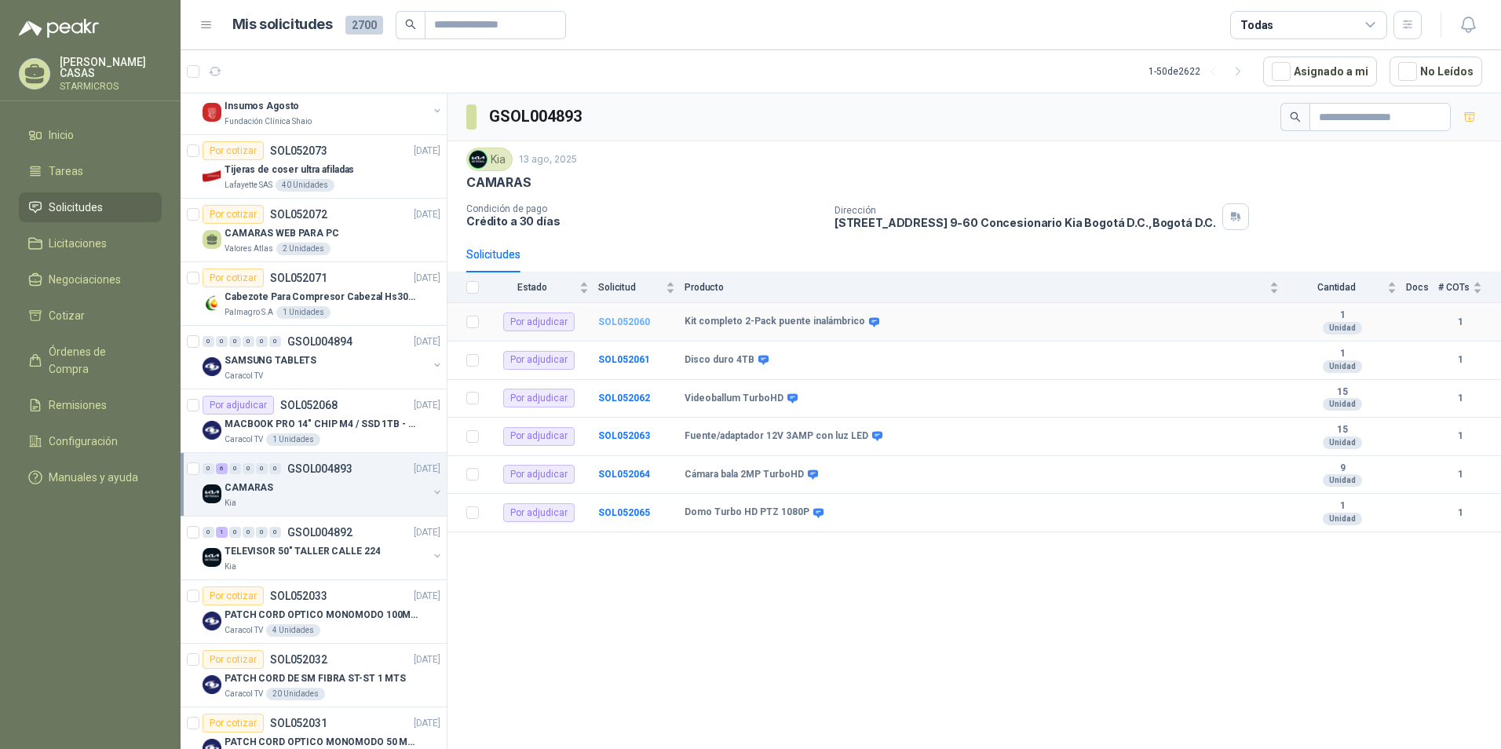
click at [614, 323] on b "SOL052060" at bounding box center [624, 321] width 52 height 11
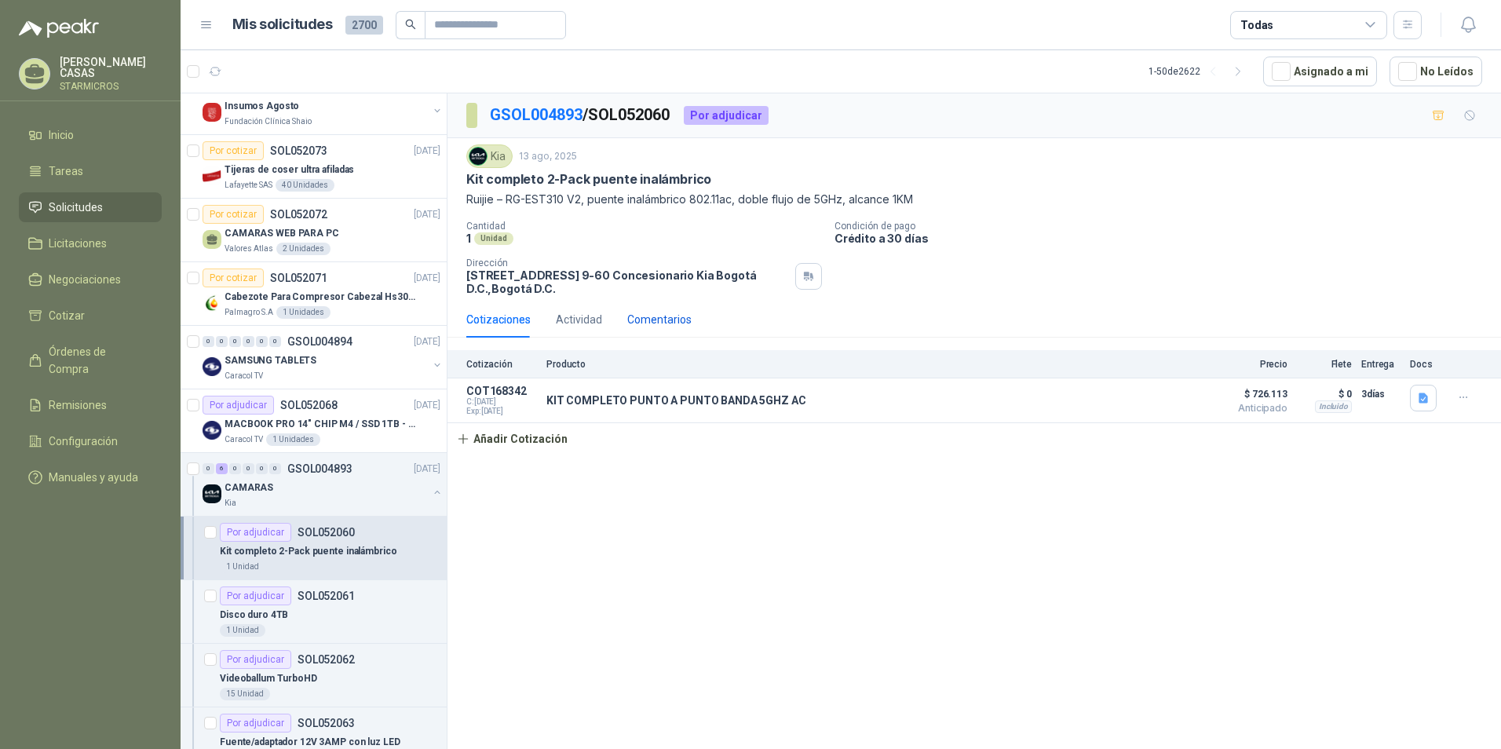
click at [630, 320] on div "Comentarios" at bounding box center [659, 319] width 64 height 17
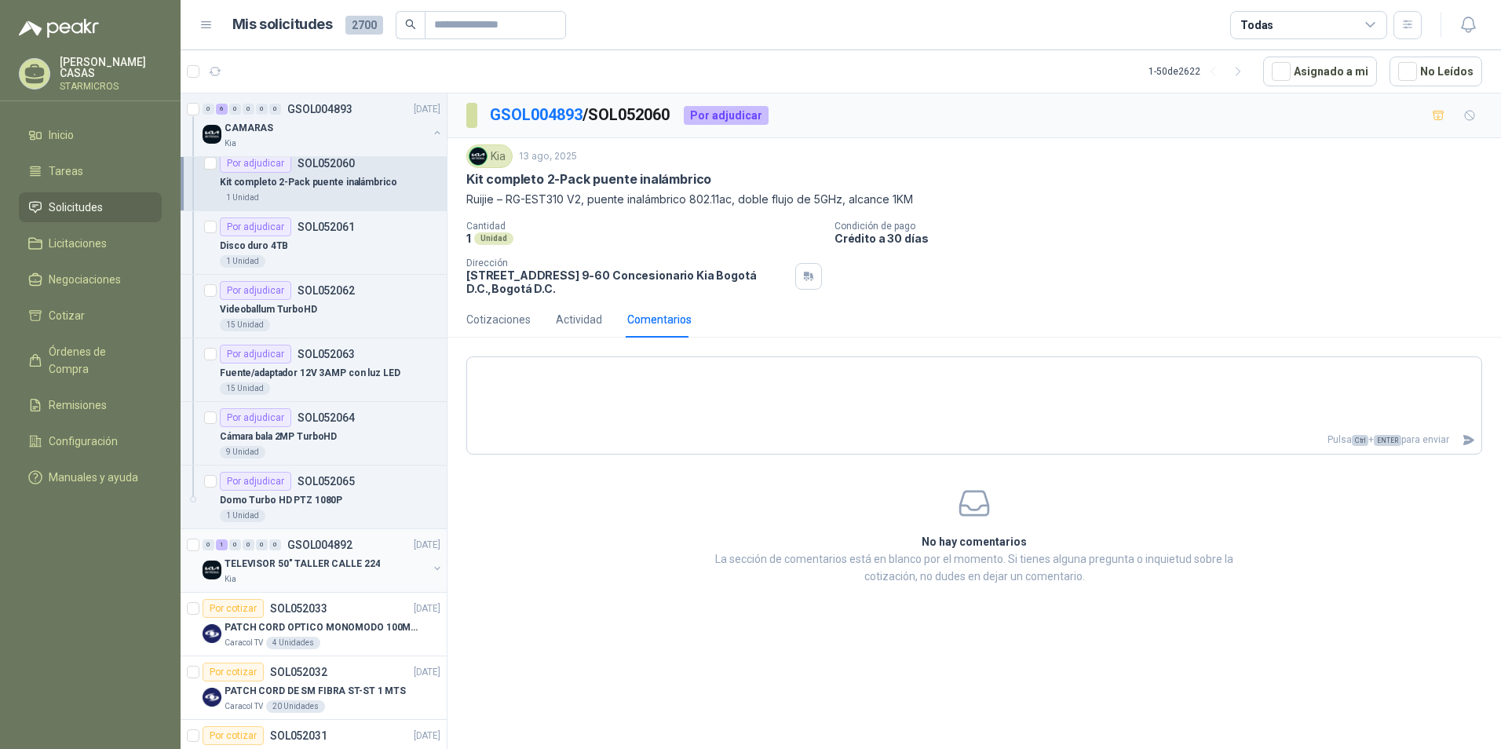
scroll to position [1178, 0]
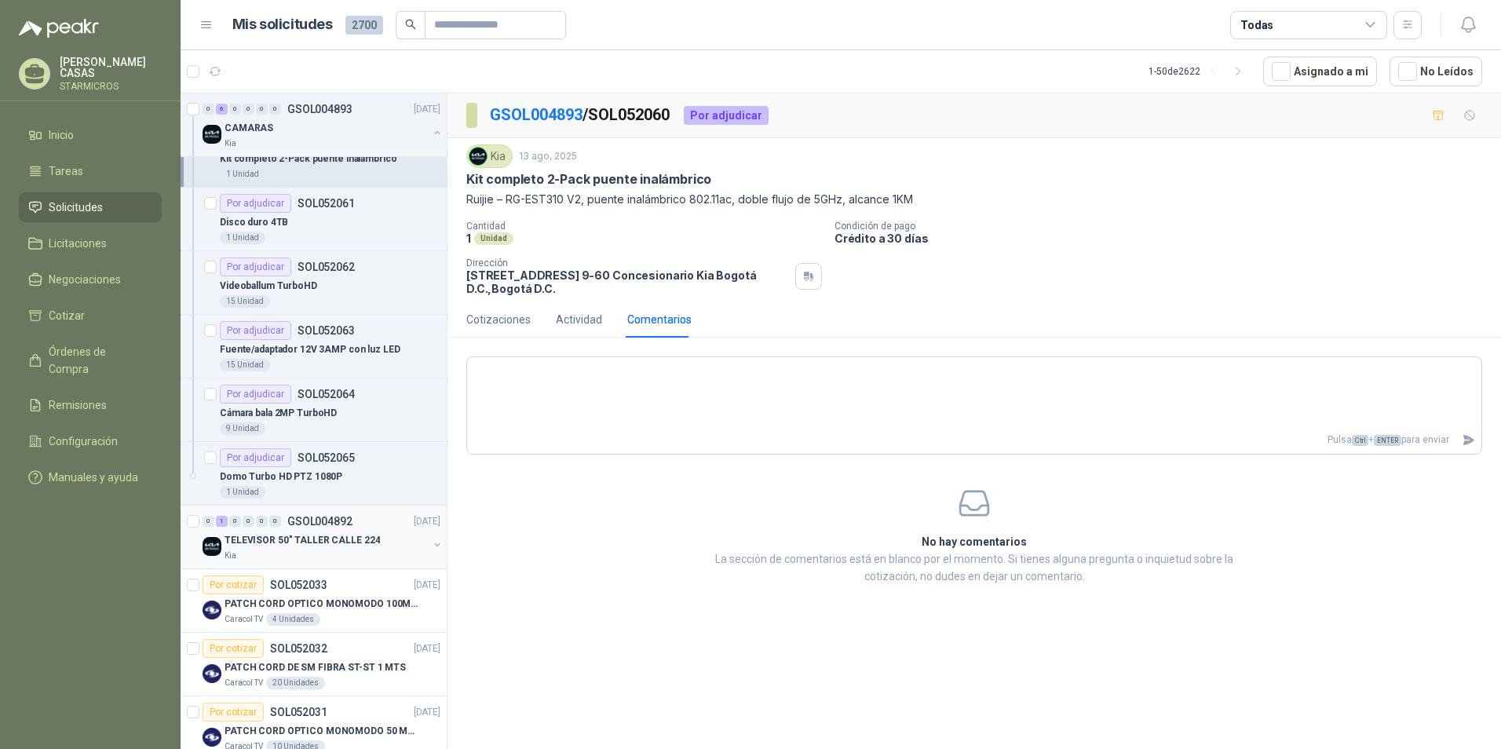
click at [353, 554] on div "Kia" at bounding box center [326, 556] width 203 height 13
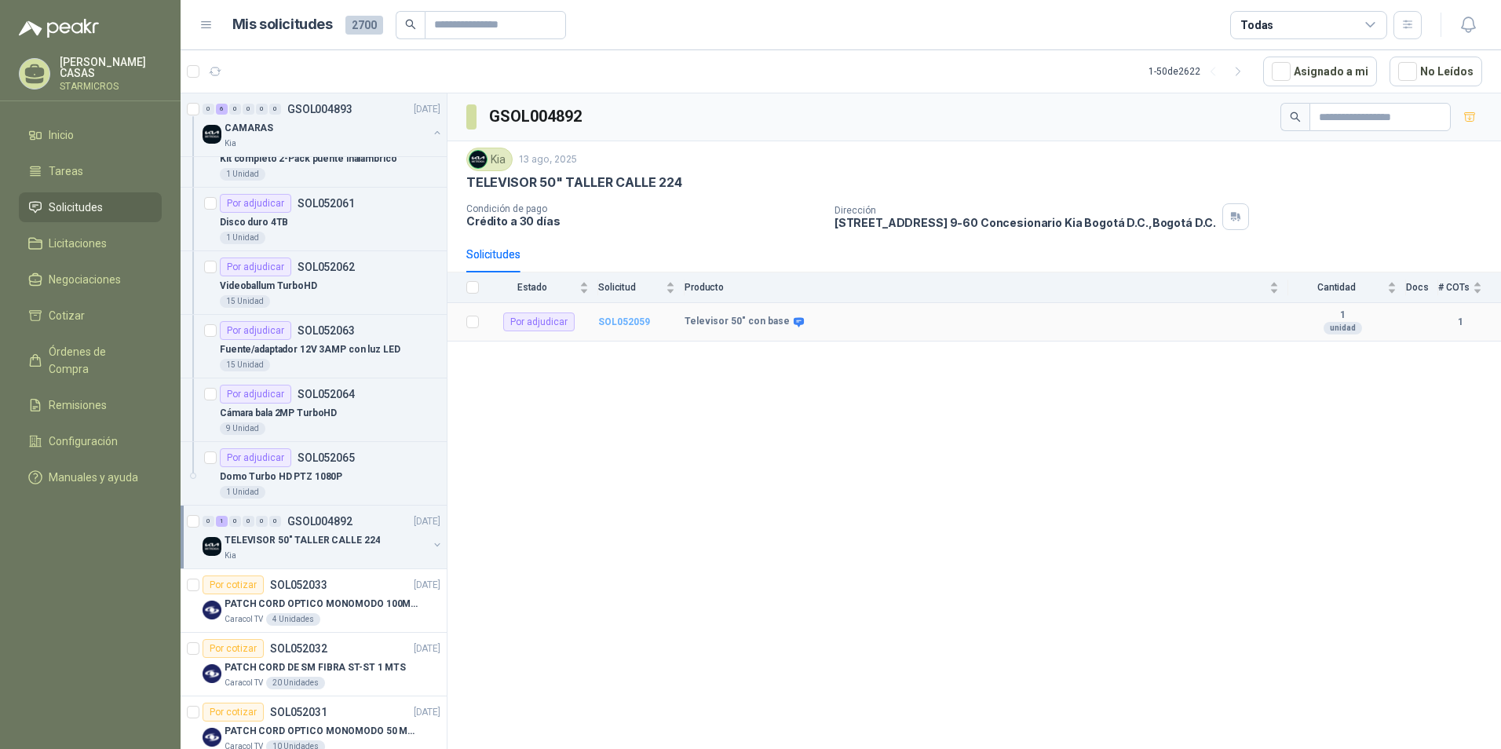
click at [621, 322] on b "SOL052059" at bounding box center [624, 321] width 52 height 11
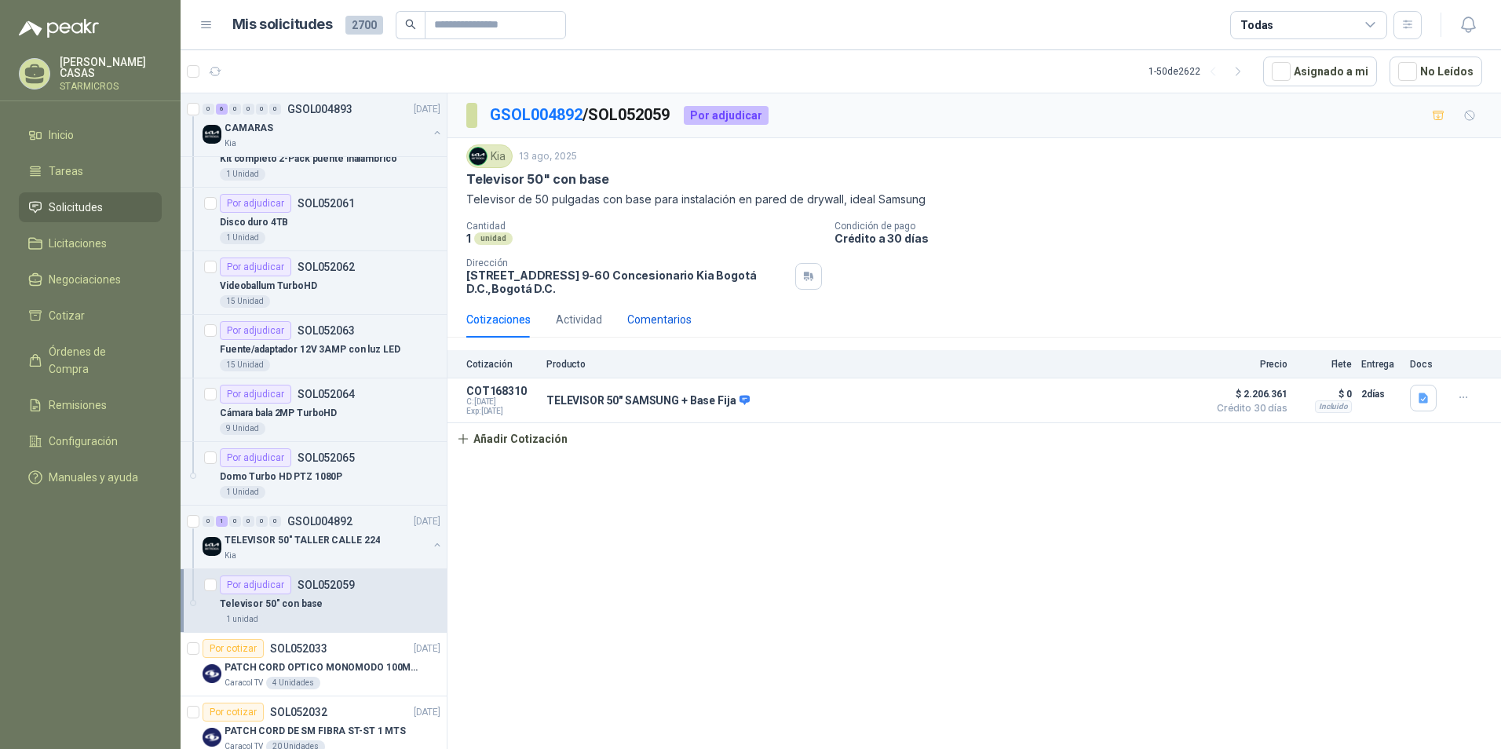
click at [670, 322] on div "Comentarios" at bounding box center [659, 319] width 64 height 17
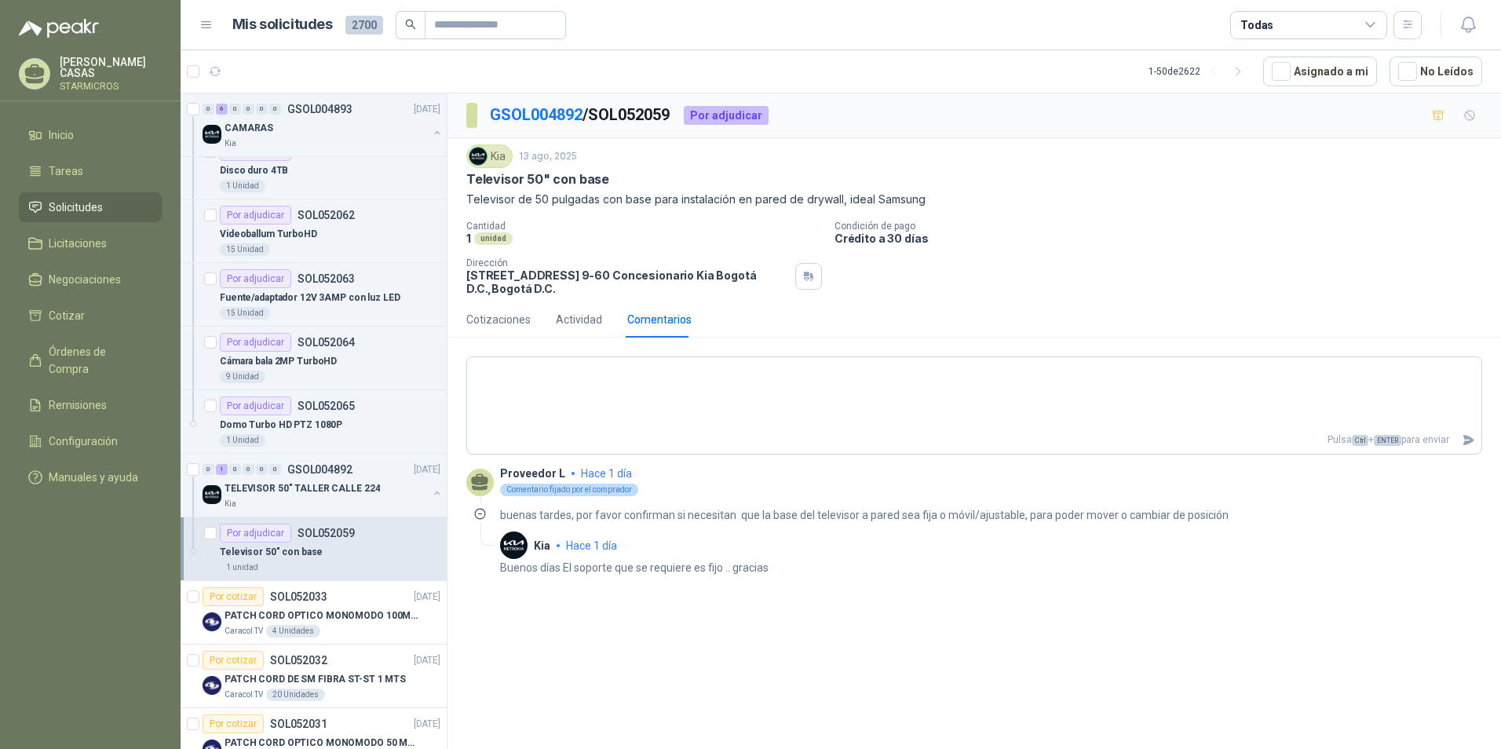
scroll to position [1335, 0]
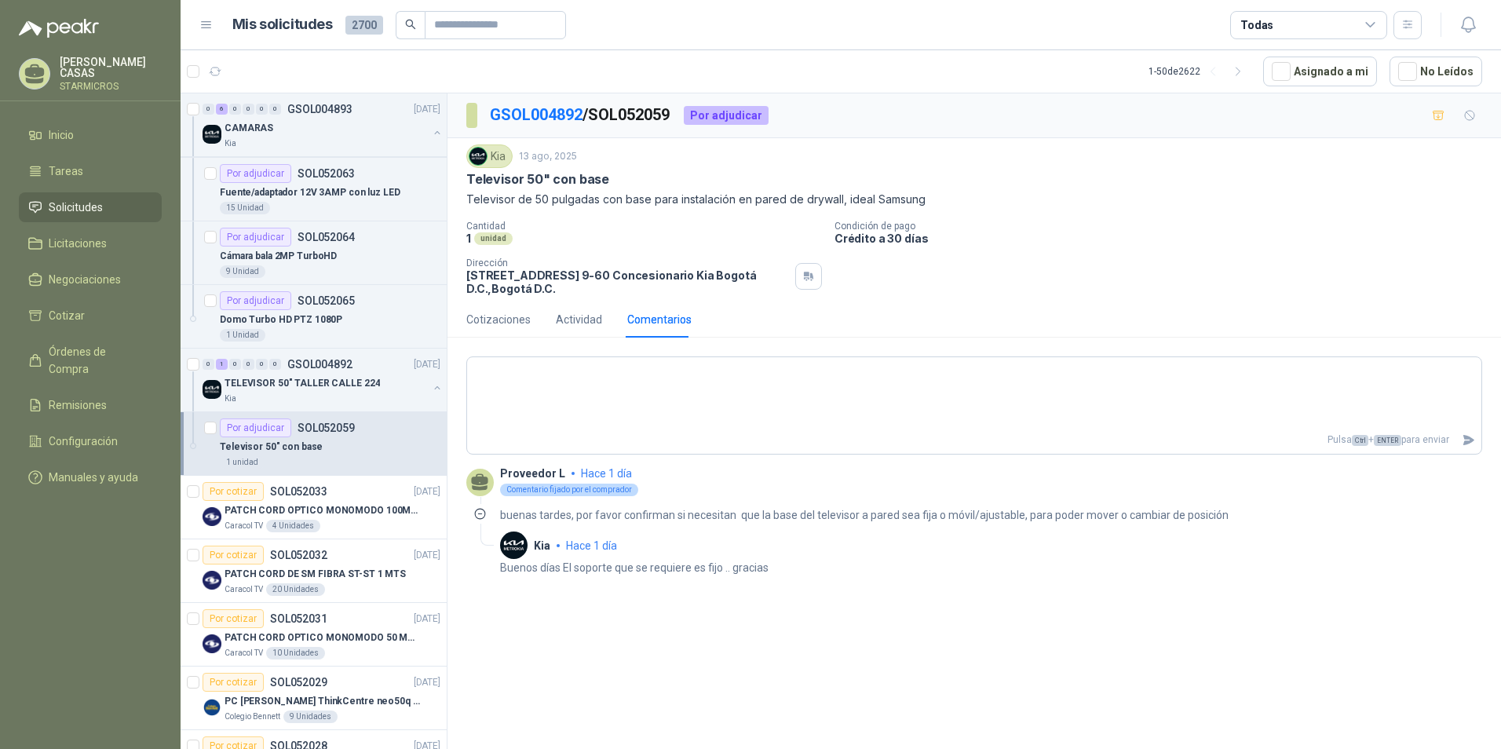
click at [1186, 295] on div "Cantidad 1 unidad Condición de pago Crédito a 30 días Dirección CALLE 224 No. 9…" at bounding box center [974, 258] width 1016 height 75
click at [1186, 294] on div "Cantidad 1 unidad Condición de pago Crédito a 30 días Dirección CALLE 224 No. 9…" at bounding box center [974, 258] width 1016 height 75
